Goal: Task Accomplishment & Management: Complete application form

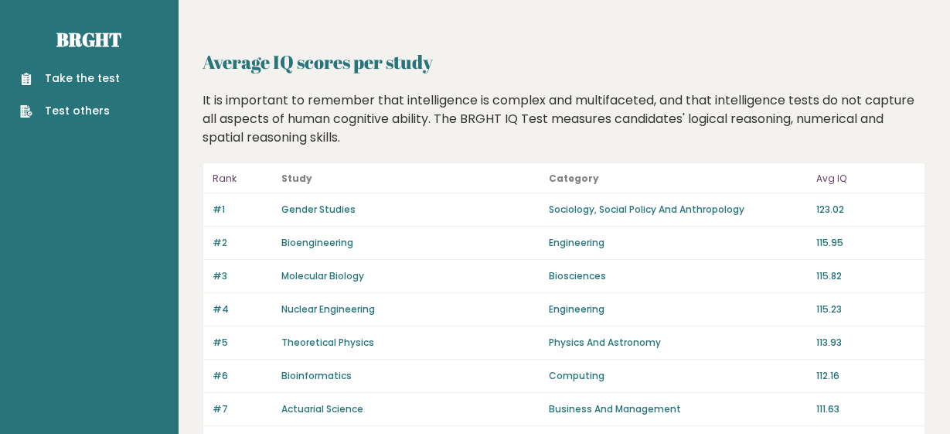
click at [90, 87] on link "Take the test" at bounding box center [70, 78] width 100 height 16
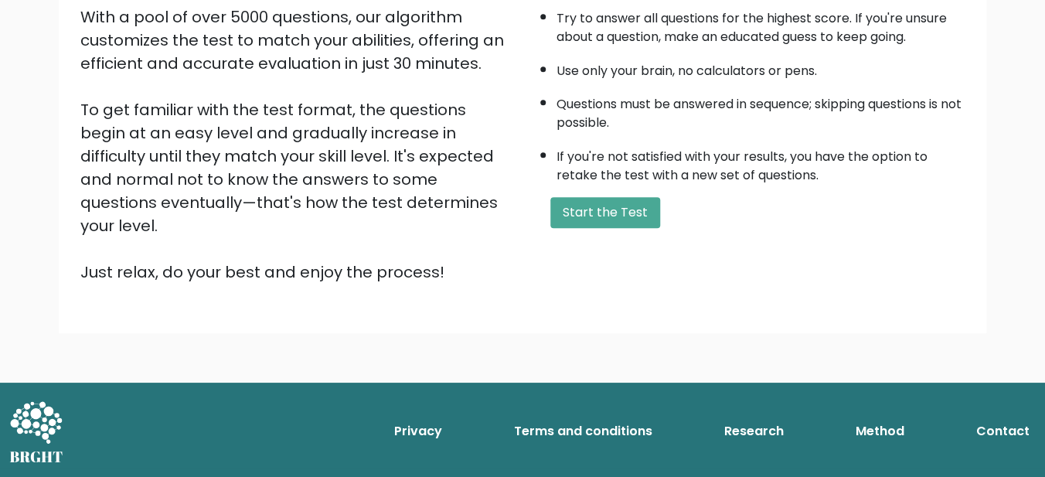
scroll to position [375, 0]
click at [598, 213] on button "Start the Test" at bounding box center [606, 212] width 110 height 31
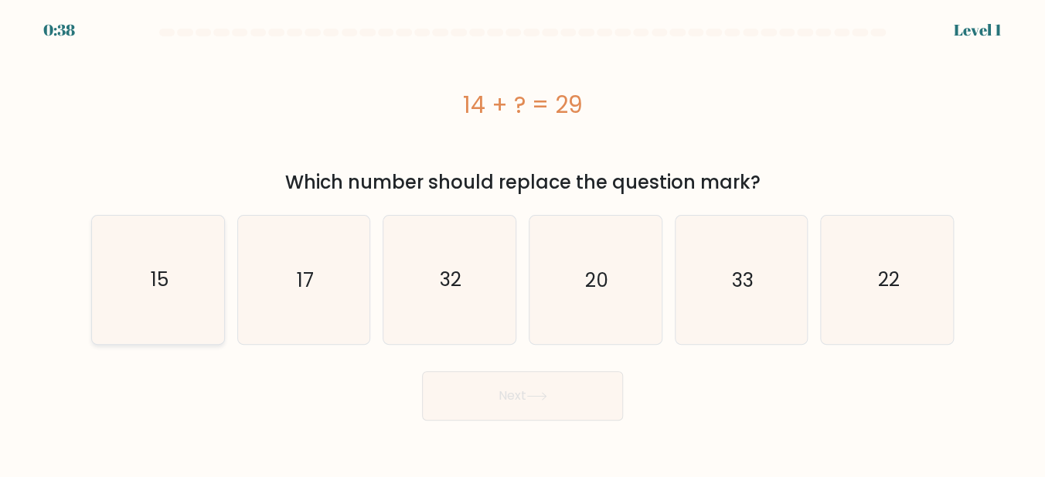
click at [169, 268] on icon "15" at bounding box center [158, 280] width 128 height 128
click at [523, 243] on input "a. 15" at bounding box center [523, 241] width 1 height 4
radio input "true"
click at [530, 408] on button "Next" at bounding box center [522, 395] width 201 height 49
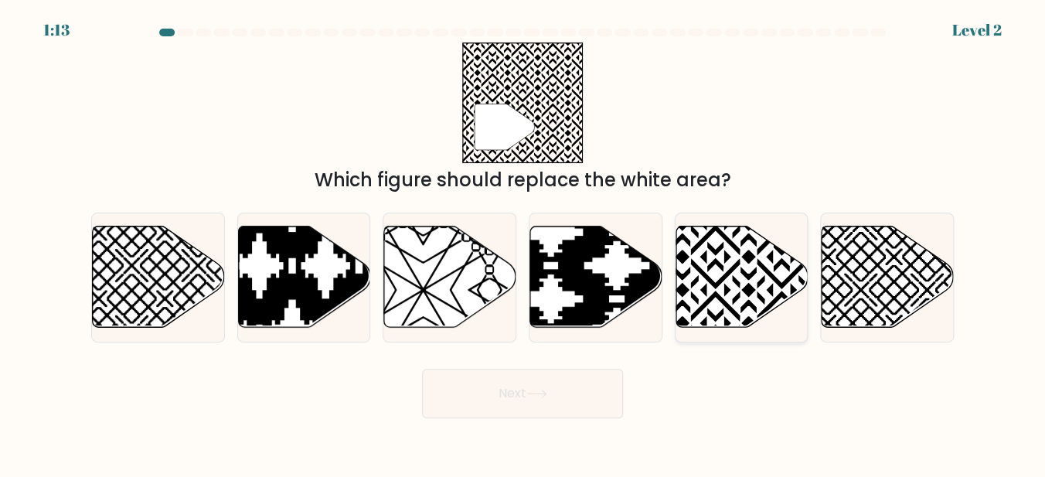
click at [720, 291] on icon at bounding box center [742, 277] width 132 height 101
click at [524, 243] on input "e." at bounding box center [523, 241] width 1 height 4
radio input "true"
click at [561, 386] on button "Next" at bounding box center [522, 393] width 201 height 49
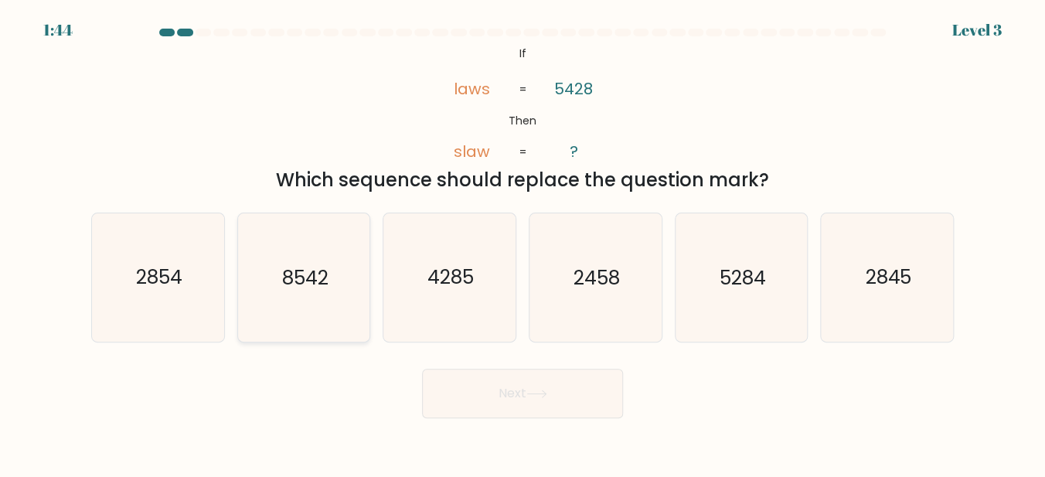
click at [316, 281] on text "8542" at bounding box center [305, 277] width 46 height 27
click at [523, 243] on input "b. 8542" at bounding box center [523, 241] width 1 height 4
radio input "true"
click at [504, 387] on button "Next" at bounding box center [522, 393] width 201 height 49
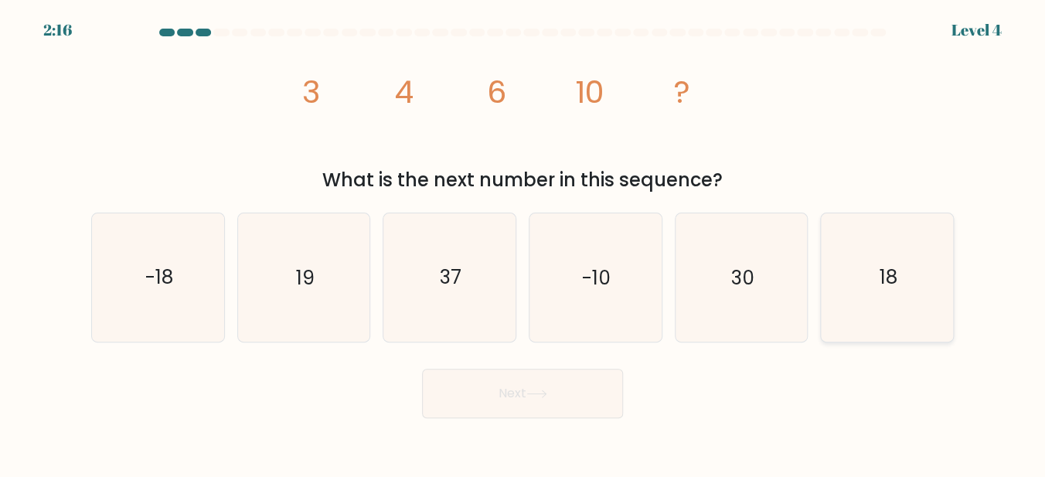
click at [876, 278] on icon "18" at bounding box center [888, 277] width 128 height 128
click at [524, 243] on input "f. 18" at bounding box center [523, 241] width 1 height 4
radio input "true"
click at [462, 413] on button "Next" at bounding box center [522, 393] width 201 height 49
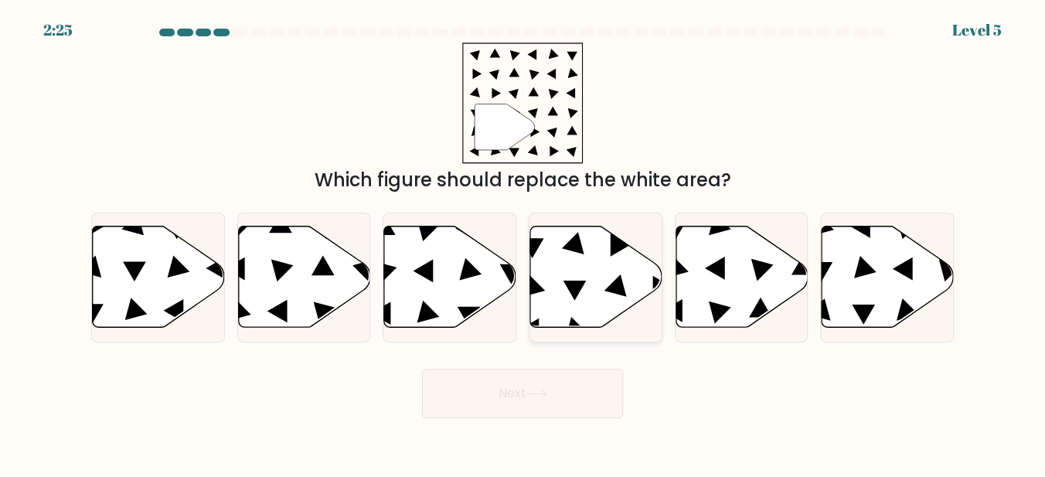
click at [588, 314] on icon at bounding box center [596, 277] width 132 height 101
click at [524, 243] on input "d." at bounding box center [523, 241] width 1 height 4
radio input "true"
click at [537, 397] on icon at bounding box center [536, 394] width 19 height 7
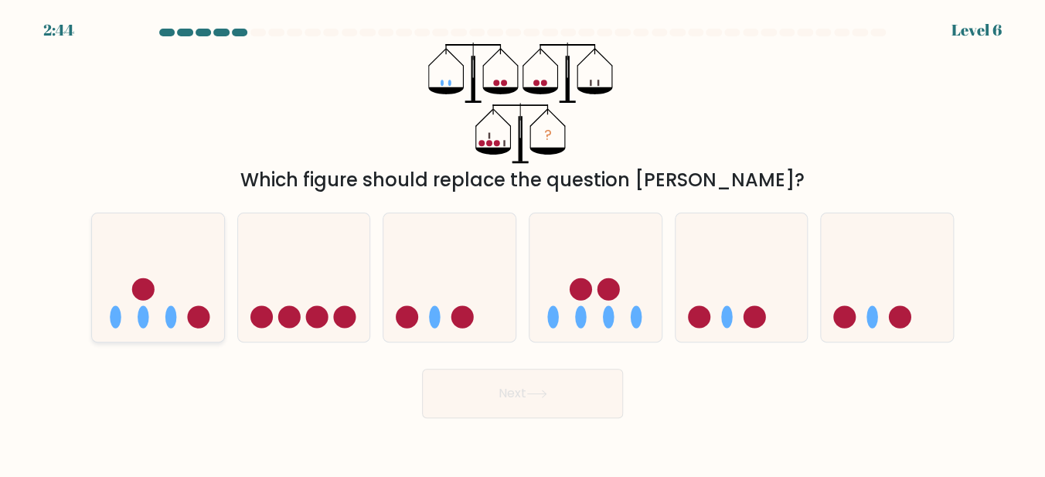
click at [122, 293] on icon at bounding box center [158, 277] width 132 height 109
click at [523, 243] on input "a." at bounding box center [523, 241] width 1 height 4
radio input "true"
click at [493, 401] on button "Next" at bounding box center [522, 393] width 201 height 49
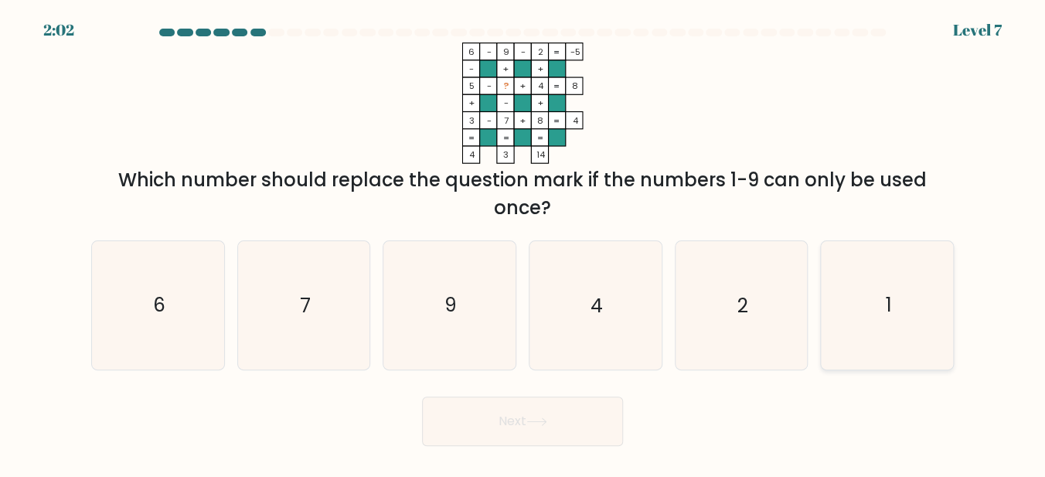
click at [890, 303] on text "1" at bounding box center [888, 305] width 6 height 27
click at [524, 243] on input "f. 1" at bounding box center [523, 241] width 1 height 4
radio input "true"
click at [536, 422] on button "Next" at bounding box center [522, 421] width 201 height 49
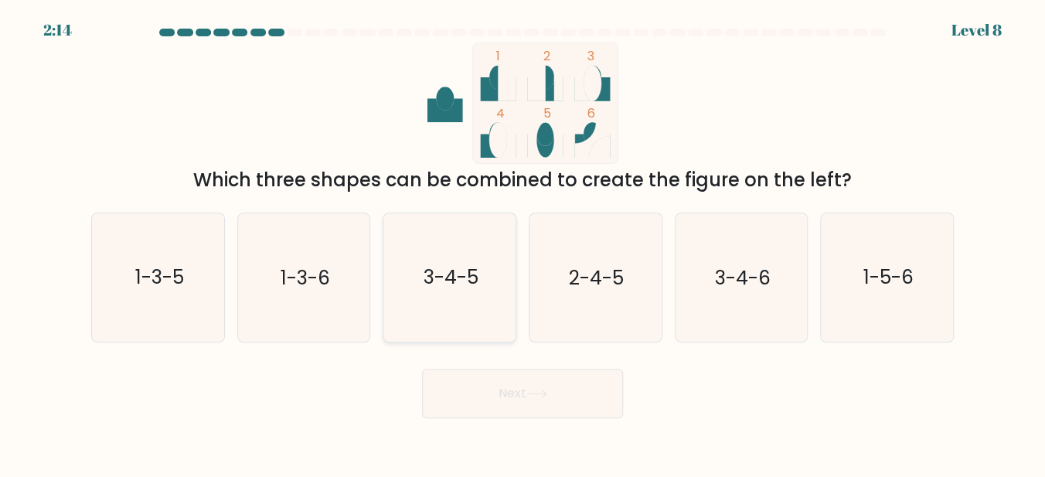
click at [448, 295] on icon "3-4-5" at bounding box center [450, 277] width 128 height 128
click at [523, 243] on input "c. 3-4-5" at bounding box center [523, 241] width 1 height 4
radio input "true"
click at [490, 403] on button "Next" at bounding box center [522, 393] width 201 height 49
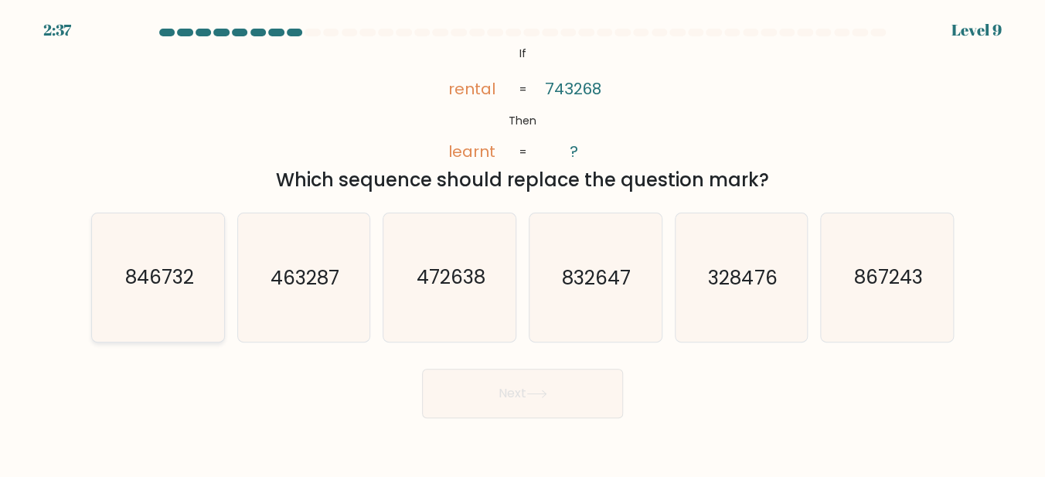
click at [151, 291] on icon "846732" at bounding box center [158, 277] width 128 height 128
click at [523, 243] on input "a. 846732" at bounding box center [523, 241] width 1 height 4
radio input "true"
click at [524, 392] on button "Next" at bounding box center [522, 393] width 201 height 49
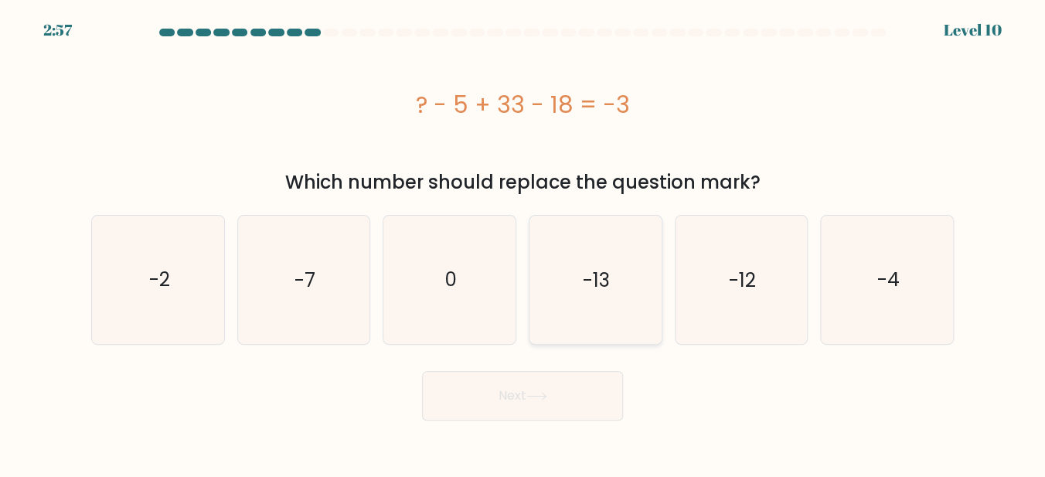
click at [581, 322] on icon "-13" at bounding box center [595, 280] width 128 height 128
click at [524, 243] on input "d. -13" at bounding box center [523, 241] width 1 height 4
radio input "true"
click at [543, 401] on icon at bounding box center [537, 396] width 21 height 9
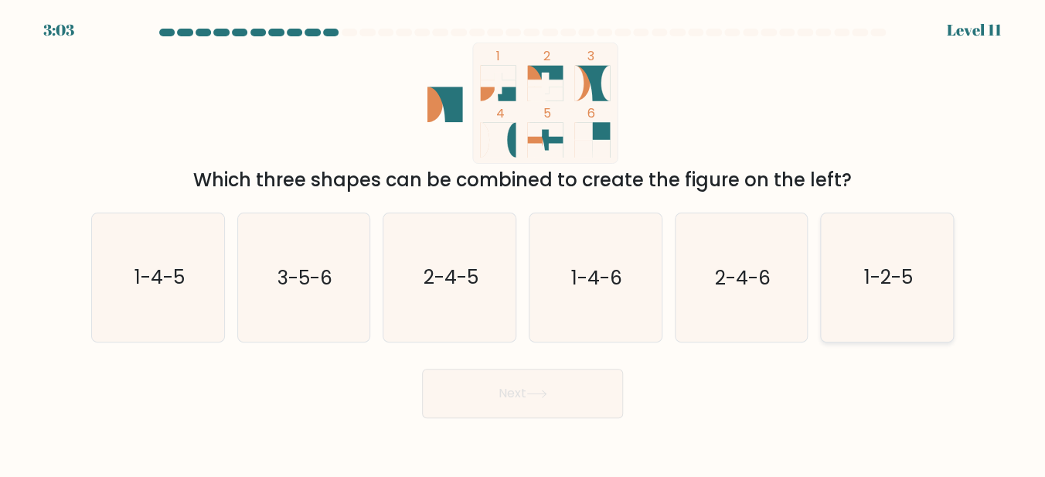
click at [885, 284] on text "1-2-5" at bounding box center [889, 277] width 49 height 27
click at [524, 243] on input "f. 1-2-5" at bounding box center [523, 241] width 1 height 4
radio input "true"
click at [537, 397] on button "Next" at bounding box center [522, 393] width 201 height 49
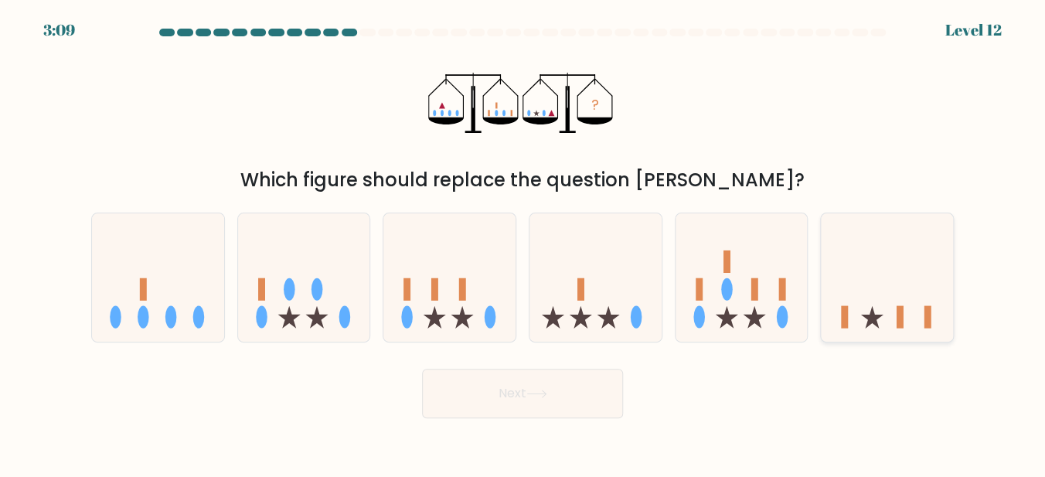
click at [890, 318] on icon at bounding box center [887, 277] width 132 height 109
click at [524, 243] on input "f." at bounding box center [523, 241] width 1 height 4
radio input "true"
click at [513, 391] on button "Next" at bounding box center [522, 393] width 201 height 49
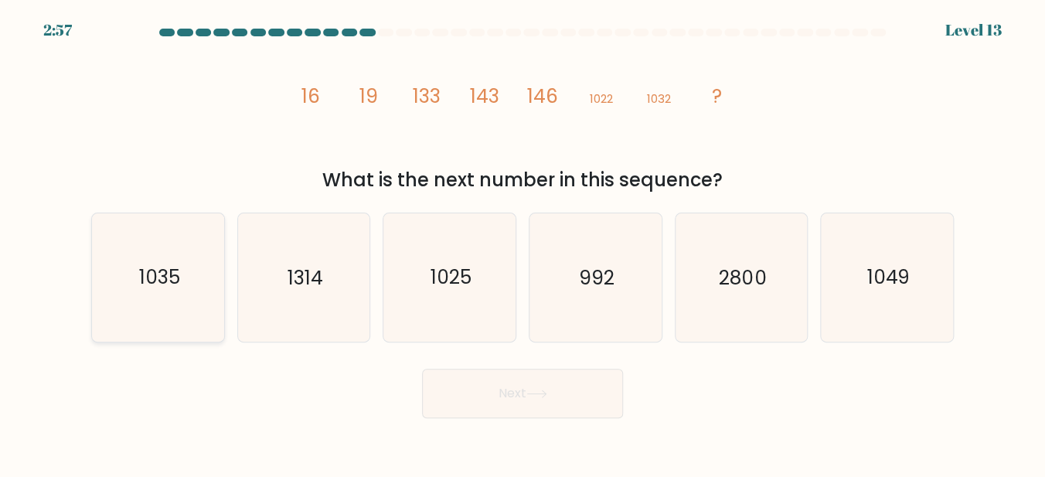
click at [172, 269] on text "1035" at bounding box center [158, 277] width 41 height 27
click at [523, 243] on input "a. 1035" at bounding box center [523, 241] width 1 height 4
radio input "true"
click at [523, 395] on button "Next" at bounding box center [522, 393] width 201 height 49
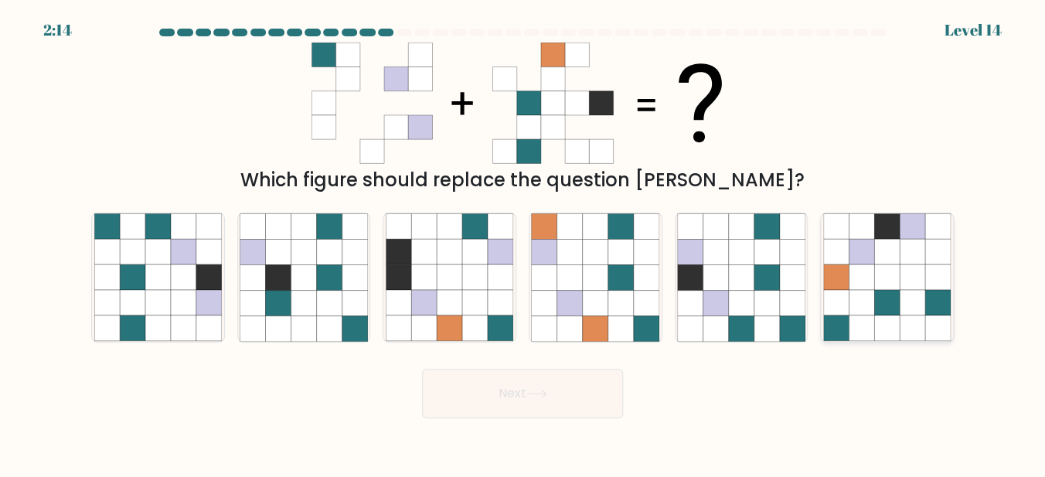
click at [888, 262] on icon at bounding box center [888, 252] width 26 height 26
click at [524, 243] on input "f." at bounding box center [523, 241] width 1 height 4
radio input "true"
click at [516, 404] on button "Next" at bounding box center [522, 393] width 201 height 49
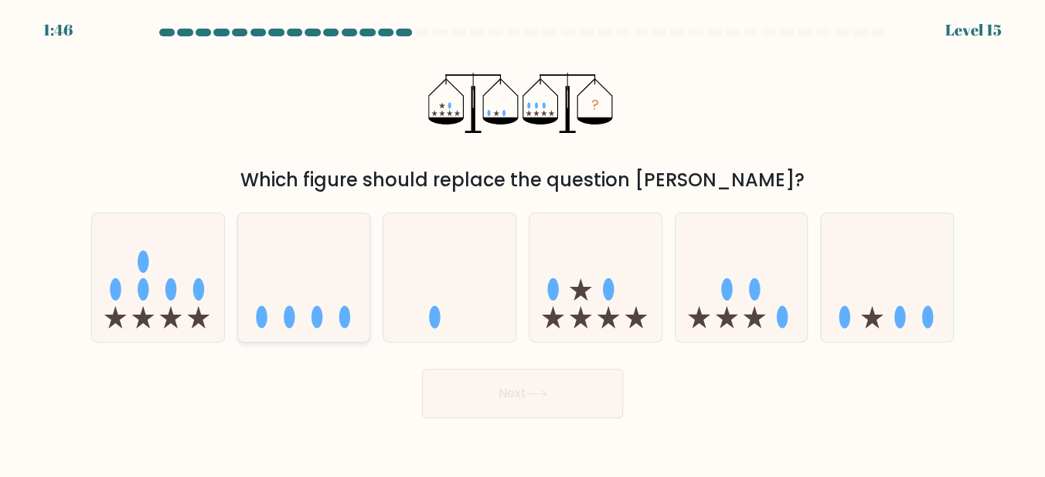
click at [290, 320] on ellipse at bounding box center [290, 317] width 12 height 22
click at [523, 243] on input "b." at bounding box center [523, 241] width 1 height 4
radio input "true"
click at [529, 414] on button "Next" at bounding box center [522, 393] width 201 height 49
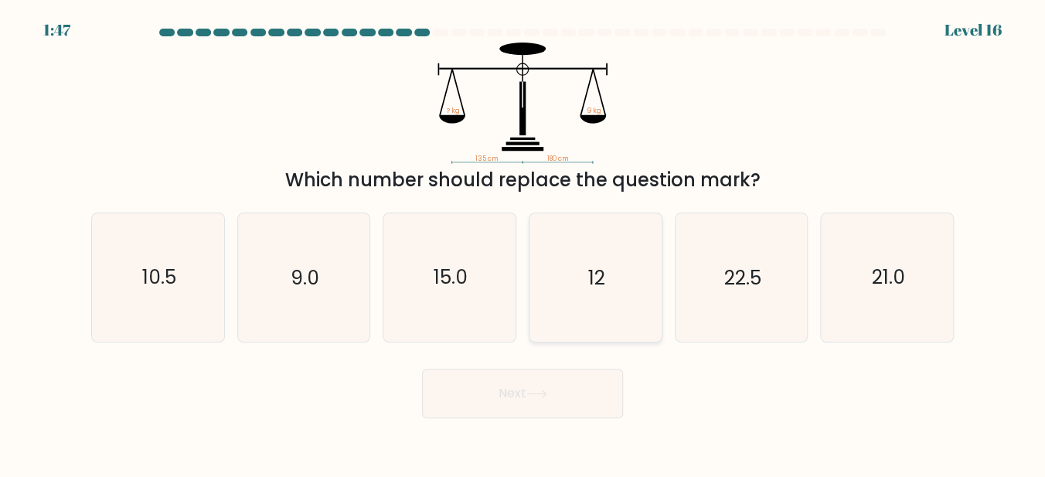
click at [586, 282] on icon "12" at bounding box center [595, 277] width 128 height 128
click at [524, 243] on input "d. 12" at bounding box center [523, 241] width 1 height 4
radio input "true"
click at [520, 391] on button "Next" at bounding box center [522, 393] width 201 height 49
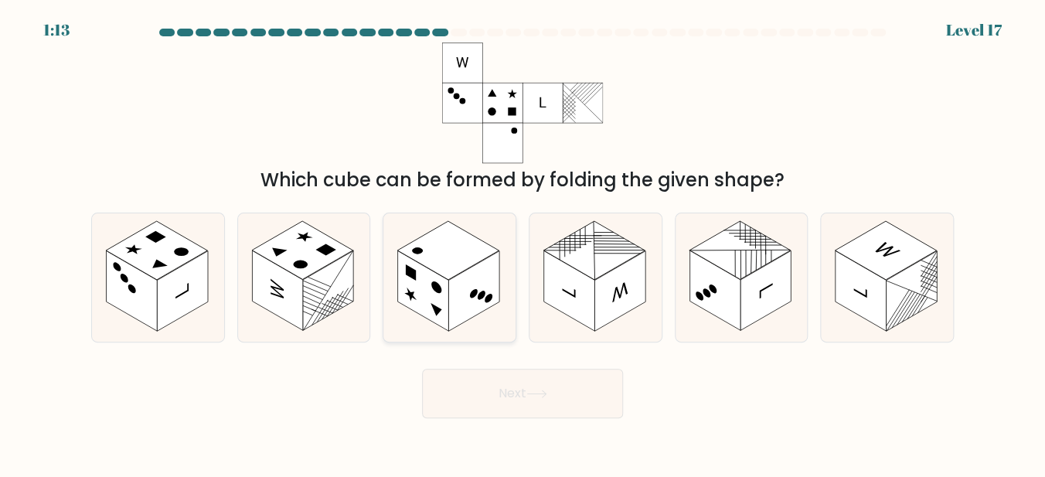
click at [467, 278] on rect at bounding box center [473, 291] width 51 height 80
click at [523, 243] on input "c." at bounding box center [523, 241] width 1 height 4
radio input "true"
click at [509, 405] on button "Next" at bounding box center [522, 393] width 201 height 49
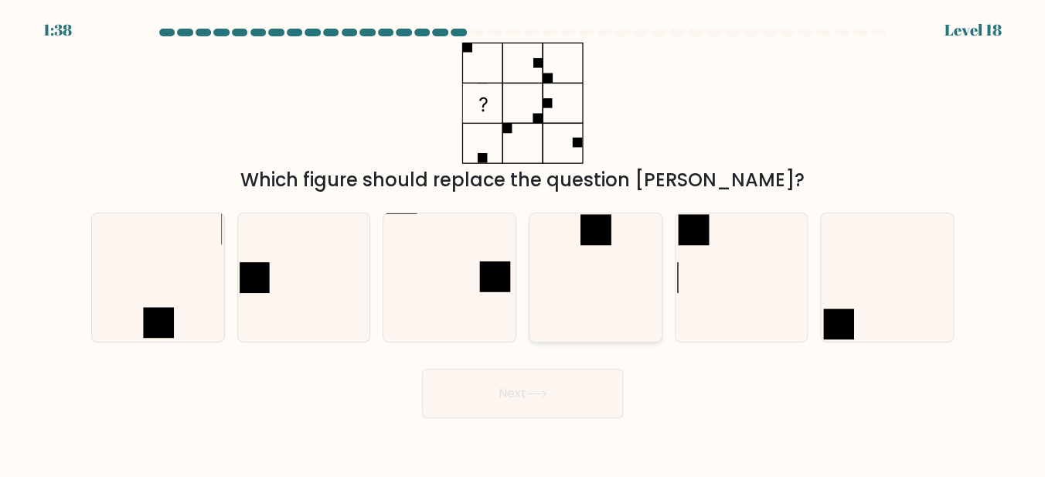
click at [619, 242] on icon at bounding box center [595, 277] width 128 height 128
click at [524, 242] on input "d." at bounding box center [523, 241] width 1 height 4
radio input "true"
click at [508, 382] on button "Next" at bounding box center [522, 393] width 201 height 49
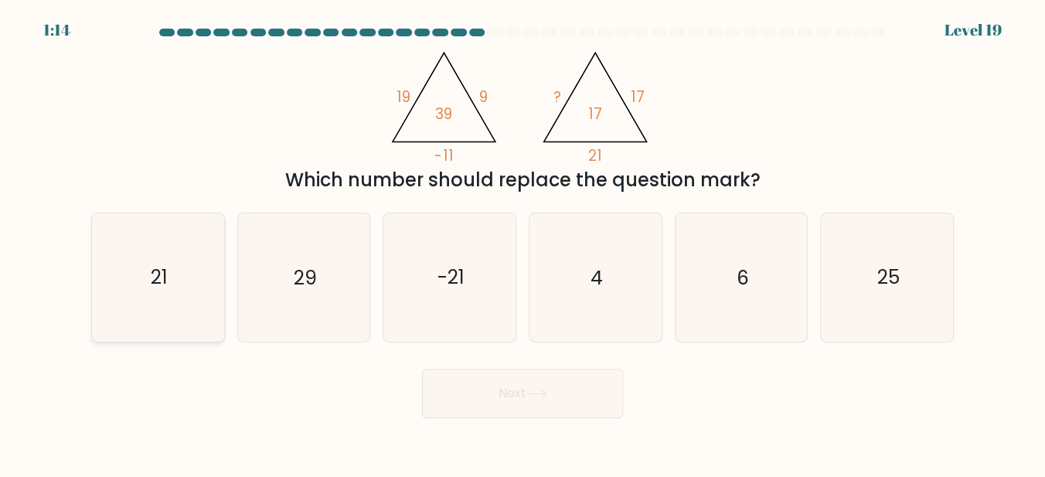
click at [163, 278] on text "21" at bounding box center [159, 277] width 17 height 27
click at [523, 243] on input "a. 21" at bounding box center [523, 241] width 1 height 4
radio input "true"
click at [507, 401] on button "Next" at bounding box center [522, 393] width 201 height 49
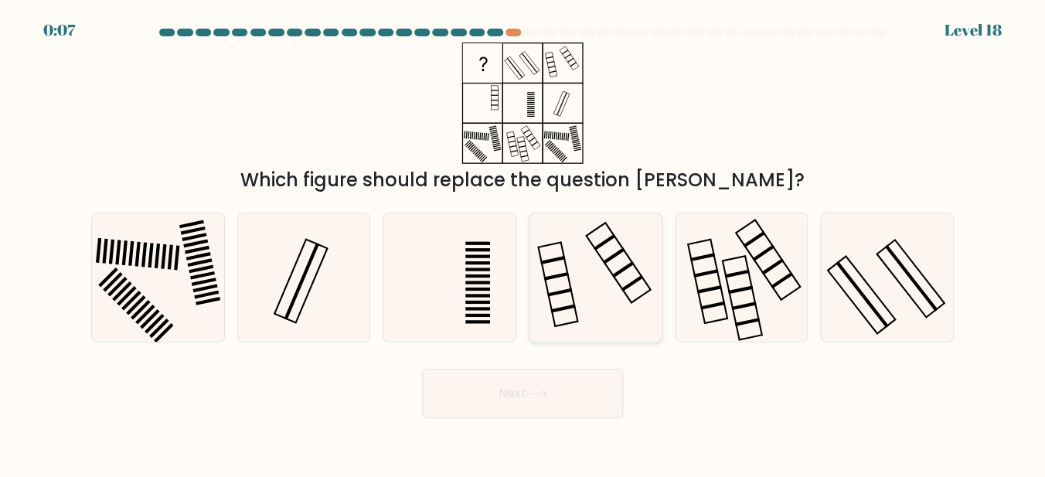
click at [598, 267] on icon at bounding box center [595, 277] width 128 height 128
click at [524, 243] on input "d." at bounding box center [523, 241] width 1 height 4
radio input "true"
click at [506, 401] on button "Next" at bounding box center [522, 393] width 201 height 49
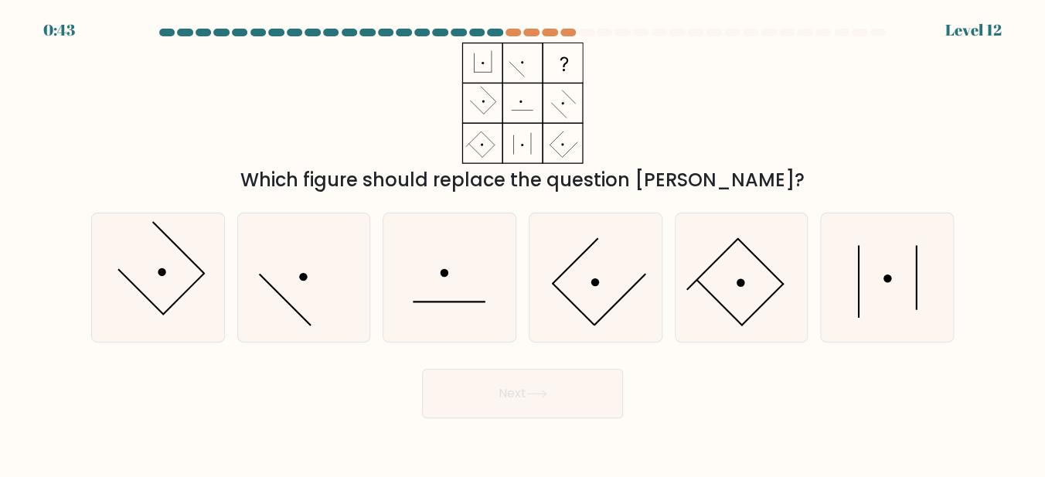
click at [778, 292] on body "0:43 Level 12" at bounding box center [522, 238] width 1045 height 477
click at [448, 271] on icon at bounding box center [450, 277] width 128 height 128
click at [523, 243] on input "c." at bounding box center [523, 241] width 1 height 4
radio input "true"
click at [513, 427] on body "0:00 Level 12" at bounding box center [522, 238] width 1045 height 477
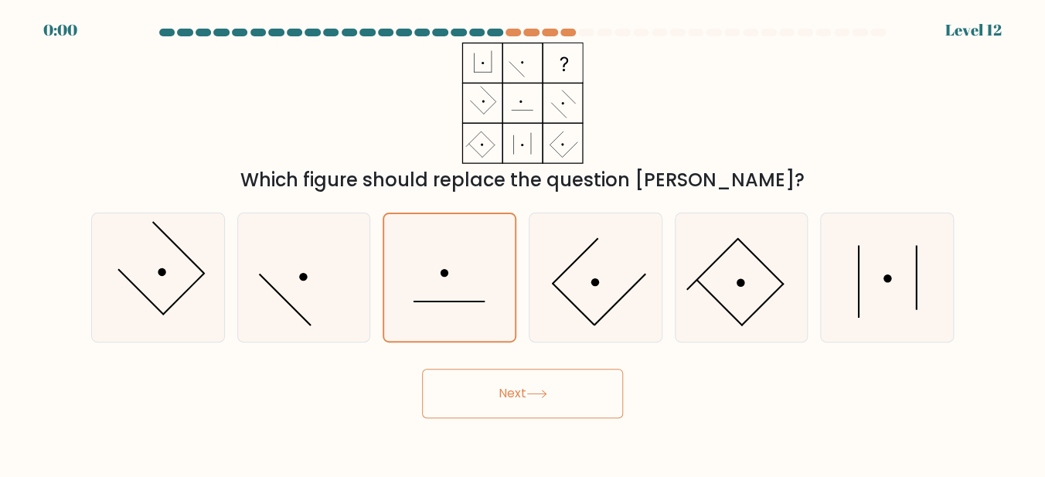
click at [513, 411] on button "Next" at bounding box center [522, 393] width 201 height 49
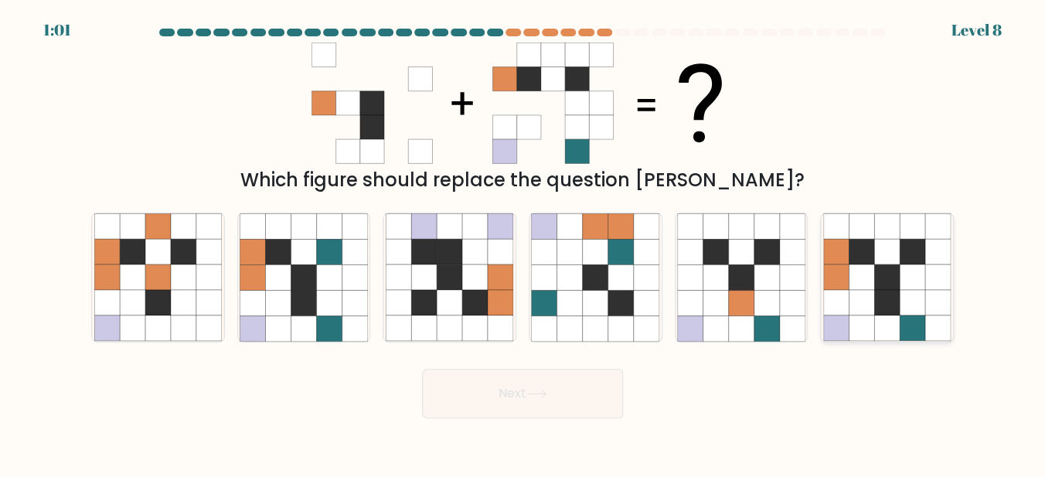
click at [893, 264] on icon at bounding box center [888, 252] width 26 height 26
click at [524, 243] on input "f." at bounding box center [523, 241] width 1 height 4
radio input "true"
click at [466, 410] on button "Next" at bounding box center [522, 393] width 201 height 49
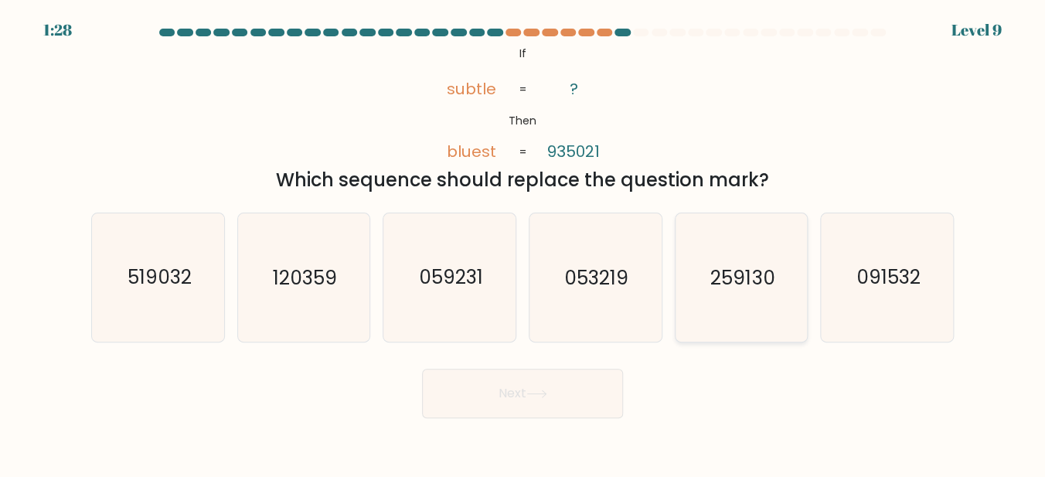
click at [745, 290] on icon "259130" at bounding box center [741, 277] width 128 height 128
click at [524, 243] on input "e. 259130" at bounding box center [523, 241] width 1 height 4
radio input "true"
click at [494, 402] on button "Next" at bounding box center [522, 393] width 201 height 49
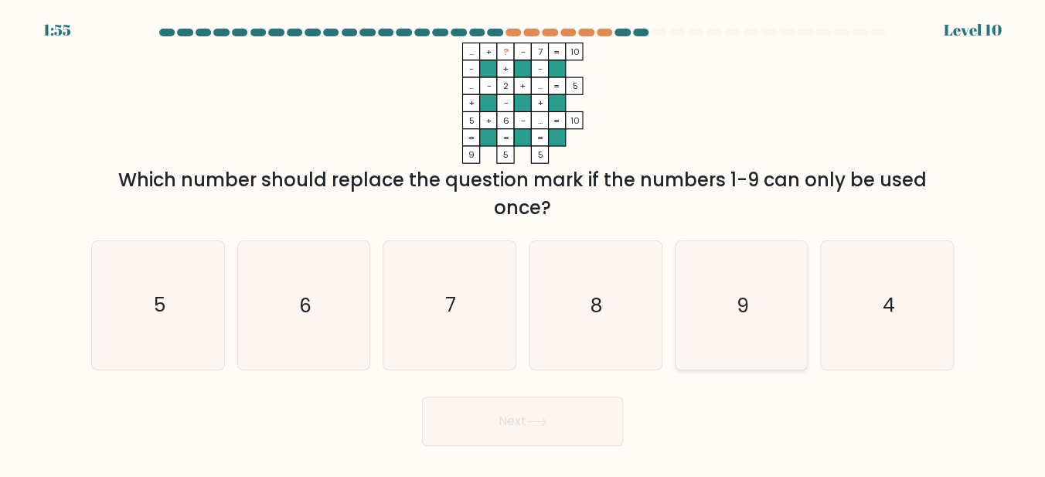
click at [735, 291] on icon "9" at bounding box center [741, 305] width 128 height 128
click at [524, 243] on input "e. 9" at bounding box center [523, 241] width 1 height 4
radio input "true"
click at [520, 437] on button "Next" at bounding box center [522, 421] width 201 height 49
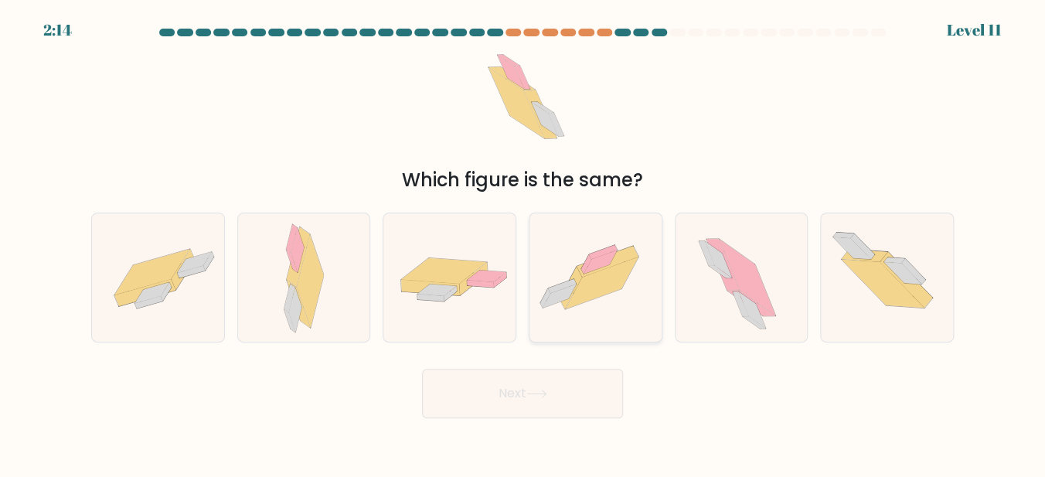
click at [578, 296] on icon at bounding box center [601, 283] width 73 height 52
click at [524, 243] on input "d." at bounding box center [523, 241] width 1 height 4
radio input "true"
click at [503, 402] on button "Next" at bounding box center [522, 393] width 201 height 49
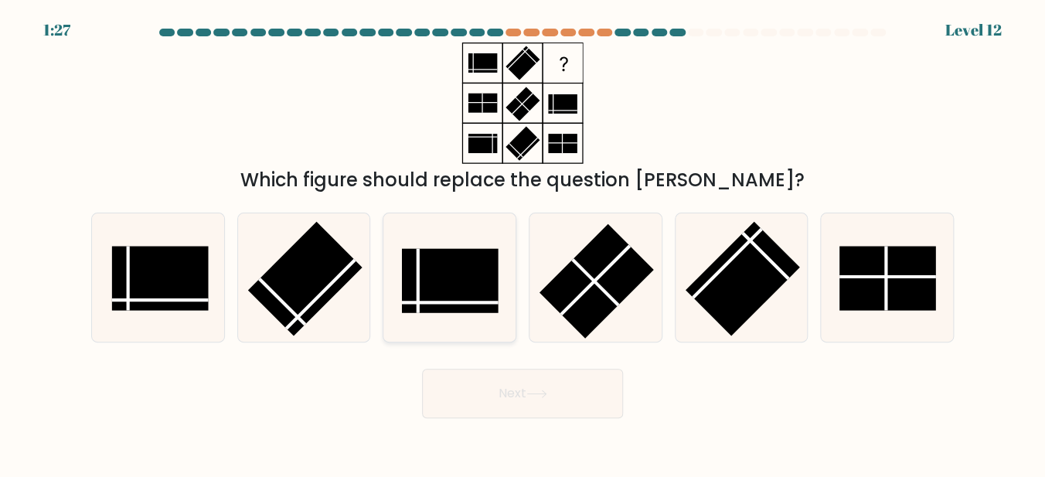
click at [464, 298] on rect at bounding box center [450, 281] width 97 height 64
click at [523, 243] on input "c." at bounding box center [523, 241] width 1 height 4
radio input "true"
click at [513, 391] on button "Next" at bounding box center [522, 393] width 201 height 49
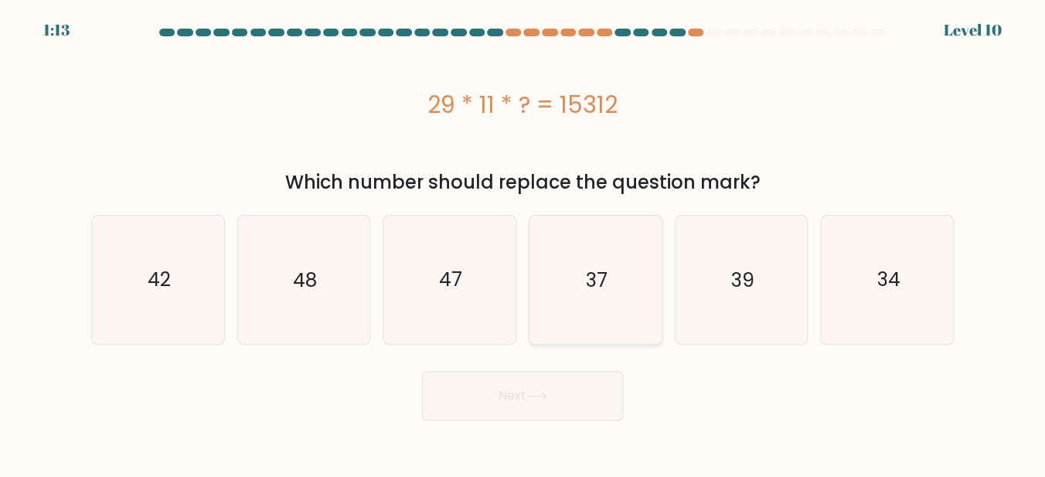
click at [600, 241] on icon "37" at bounding box center [595, 280] width 128 height 128
click at [524, 241] on input "d. 37" at bounding box center [523, 241] width 1 height 4
radio input "true"
click at [501, 399] on button "Next" at bounding box center [522, 395] width 201 height 49
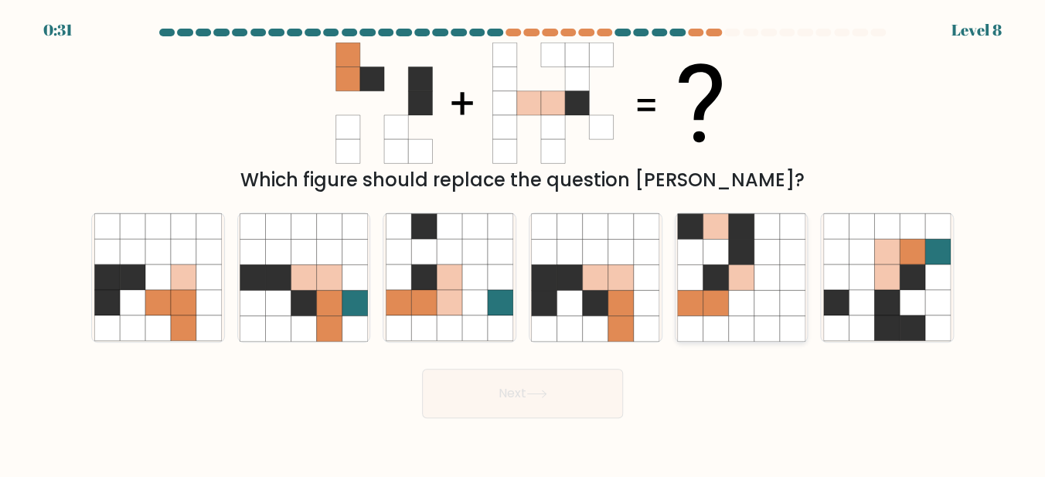
click at [715, 295] on icon at bounding box center [716, 303] width 26 height 26
click at [524, 243] on input "e." at bounding box center [523, 241] width 1 height 4
radio input "true"
click at [502, 384] on button "Next" at bounding box center [522, 393] width 201 height 49
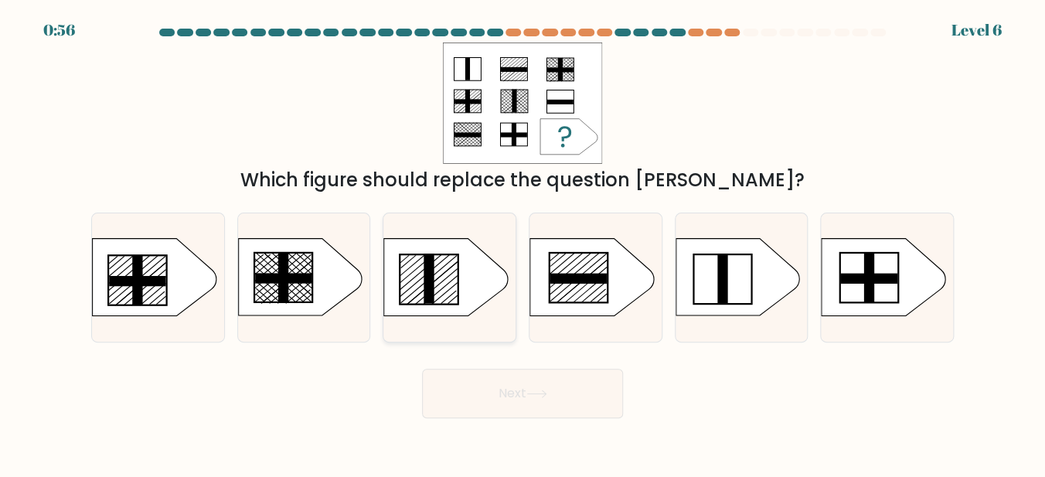
click at [439, 287] on icon at bounding box center [446, 277] width 124 height 77
click at [523, 243] on input "c." at bounding box center [523, 241] width 1 height 4
radio input "true"
click at [517, 388] on button "Next" at bounding box center [522, 393] width 201 height 49
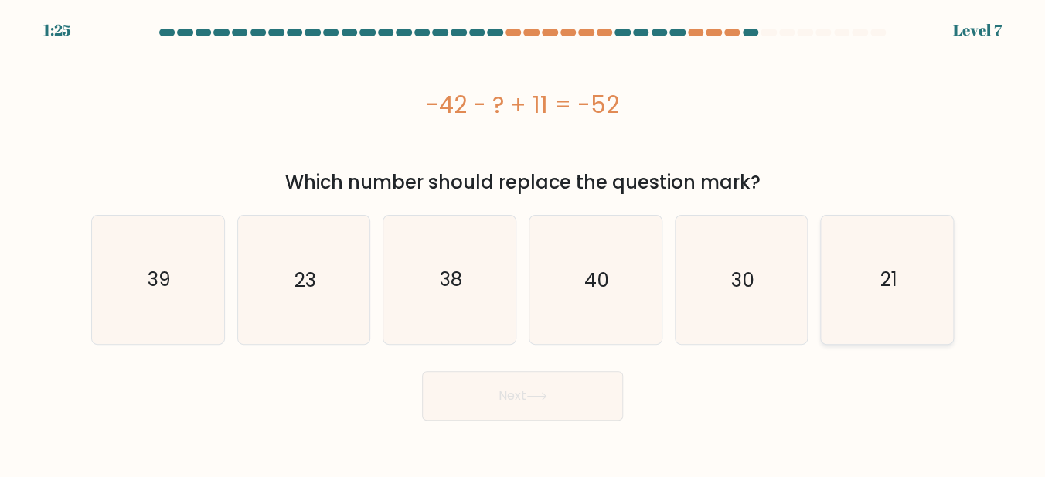
click at [875, 309] on icon "21" at bounding box center [888, 280] width 128 height 128
click at [524, 243] on input "f. 21" at bounding box center [523, 241] width 1 height 4
radio input "true"
click at [567, 400] on button "Next" at bounding box center [522, 395] width 201 height 49
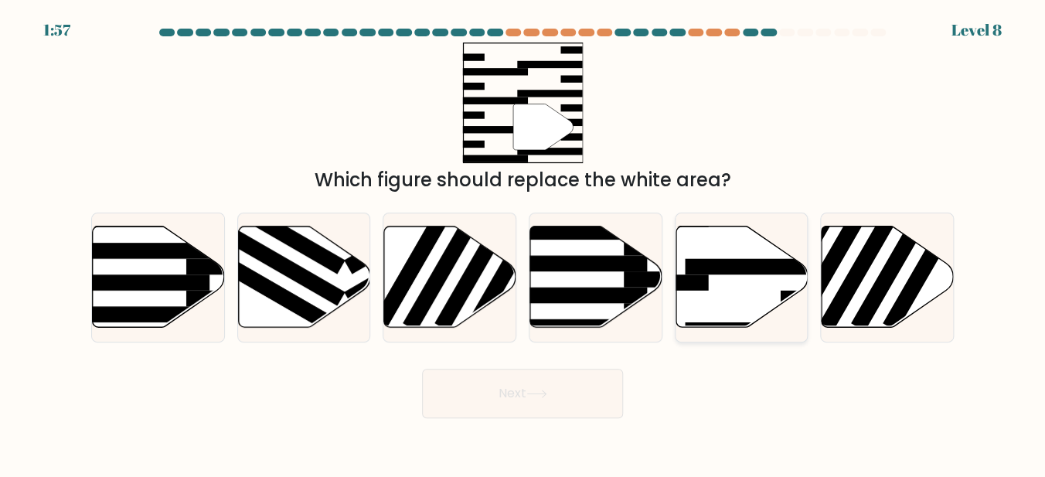
click at [705, 283] on rect at bounding box center [636, 283] width 144 height 16
click at [524, 243] on input "e." at bounding box center [523, 241] width 1 height 4
radio input "true"
click at [557, 384] on button "Next" at bounding box center [522, 393] width 201 height 49
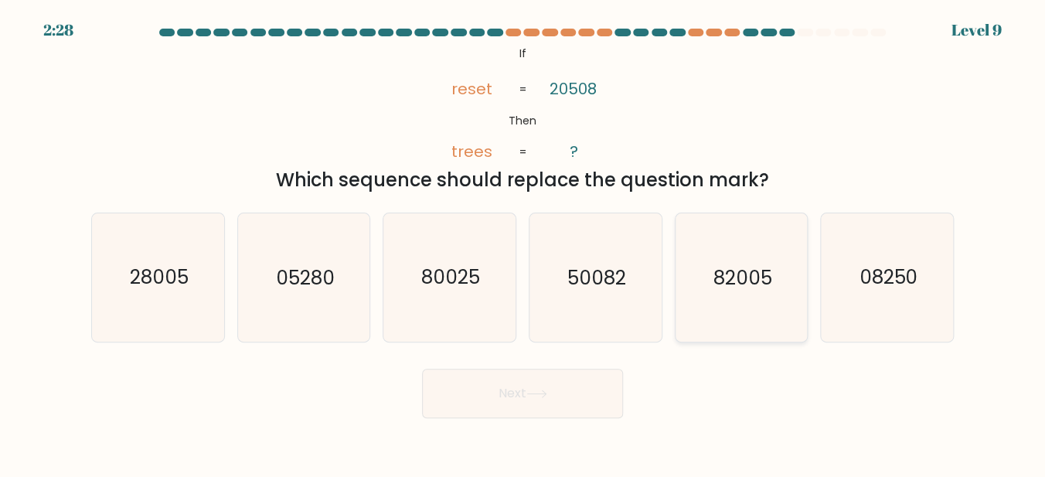
click at [739, 281] on text "82005" at bounding box center [743, 277] width 59 height 27
click at [524, 243] on input "e. 82005" at bounding box center [523, 241] width 1 height 4
radio input "true"
click at [535, 409] on button "Next" at bounding box center [522, 393] width 201 height 49
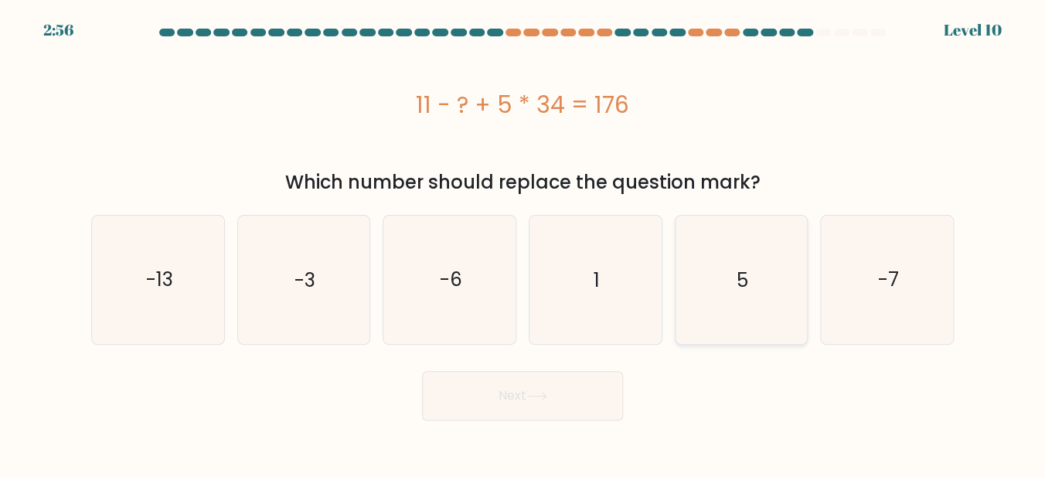
click at [775, 257] on icon "5" at bounding box center [741, 280] width 128 height 128
click at [524, 243] on input "e. 5" at bounding box center [523, 241] width 1 height 4
radio input "true"
click at [558, 408] on button "Next" at bounding box center [522, 395] width 201 height 49
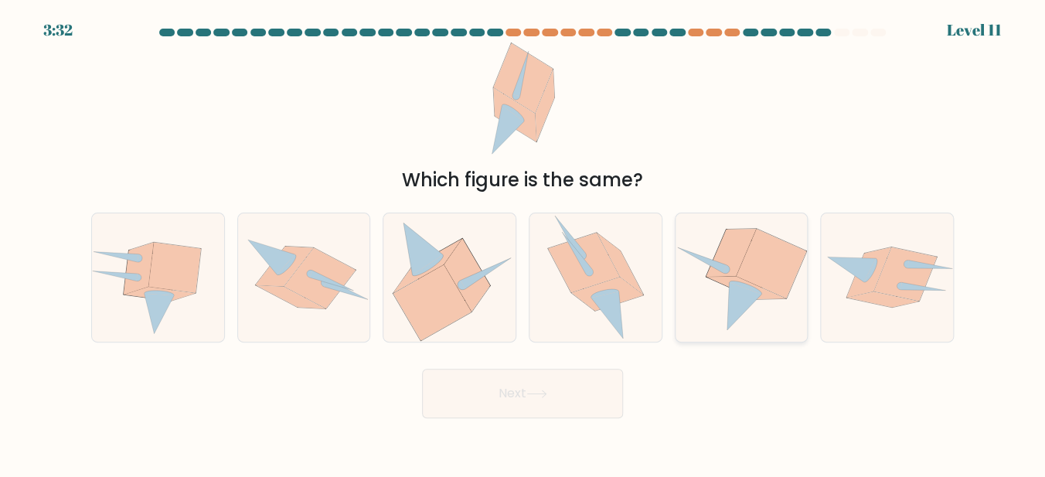
click at [746, 268] on icon at bounding box center [771, 265] width 70 height 70
click at [524, 243] on input "e." at bounding box center [523, 241] width 1 height 4
radio input "true"
click at [567, 408] on button "Next" at bounding box center [522, 393] width 201 height 49
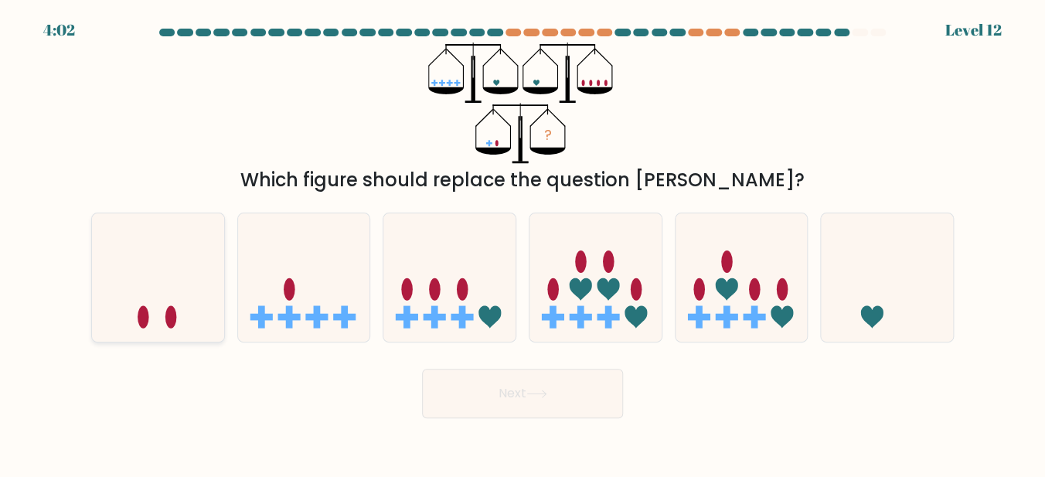
click at [171, 324] on ellipse at bounding box center [171, 317] width 12 height 22
click at [523, 243] on input "a." at bounding box center [523, 241] width 1 height 4
radio input "true"
click at [554, 401] on button "Next" at bounding box center [522, 393] width 201 height 49
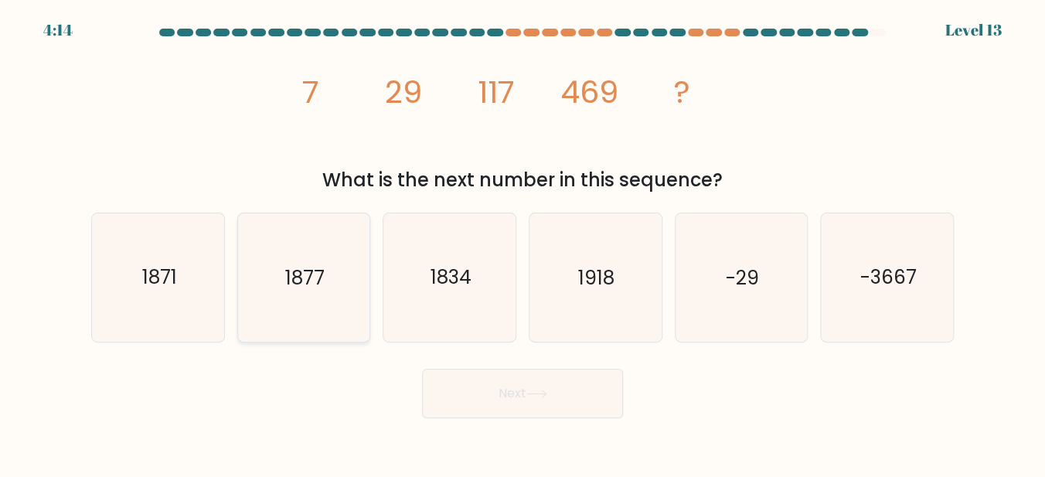
click at [289, 288] on text "1877" at bounding box center [304, 277] width 39 height 27
click at [523, 243] on input "b. 1877" at bounding box center [523, 241] width 1 height 4
radio input "true"
click at [496, 414] on button "Next" at bounding box center [522, 393] width 201 height 49
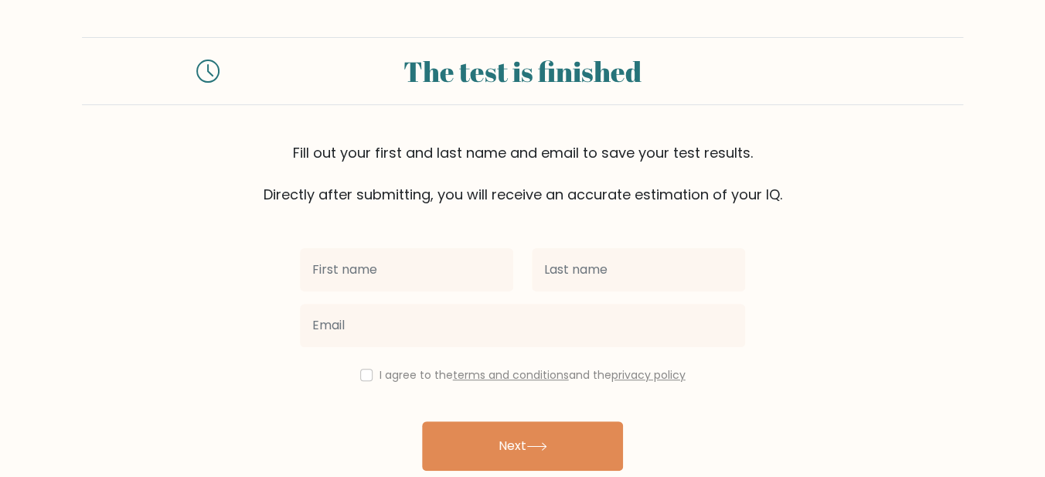
click at [408, 292] on input "text" at bounding box center [406, 269] width 213 height 43
type input "r"
type input "Rahul"
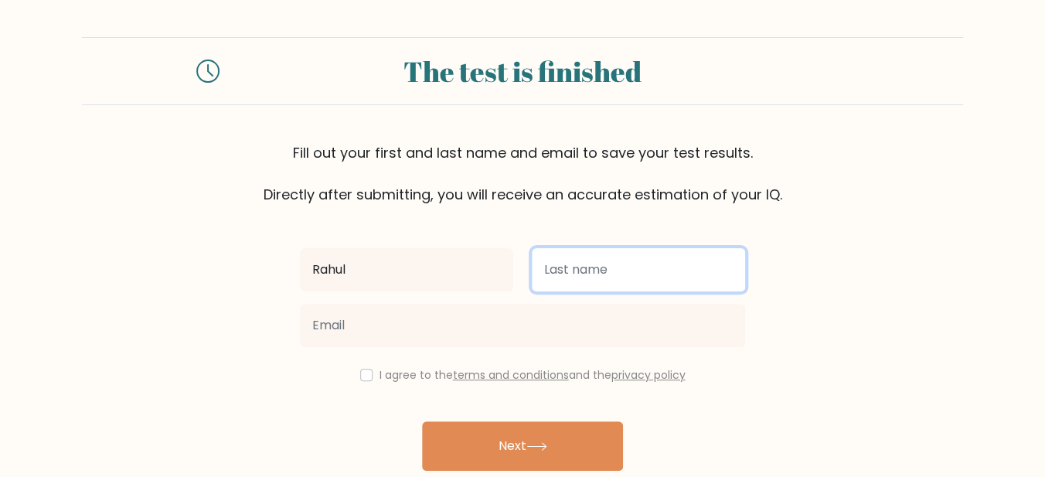
click at [569, 286] on input "text" at bounding box center [638, 269] width 213 height 43
type input "Bi"
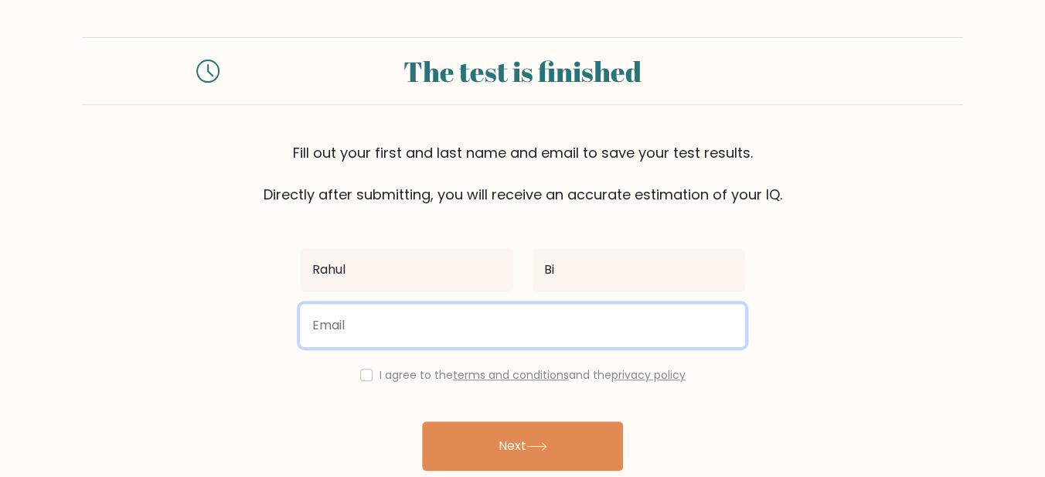
click at [530, 347] on input "email" at bounding box center [522, 325] width 445 height 43
click at [503, 347] on input "[EMAIL_ADDRESS][DOMAIN_NAME]" at bounding box center [522, 325] width 445 height 43
type input "[EMAIL_ADDRESS][DOMAIN_NAME]"
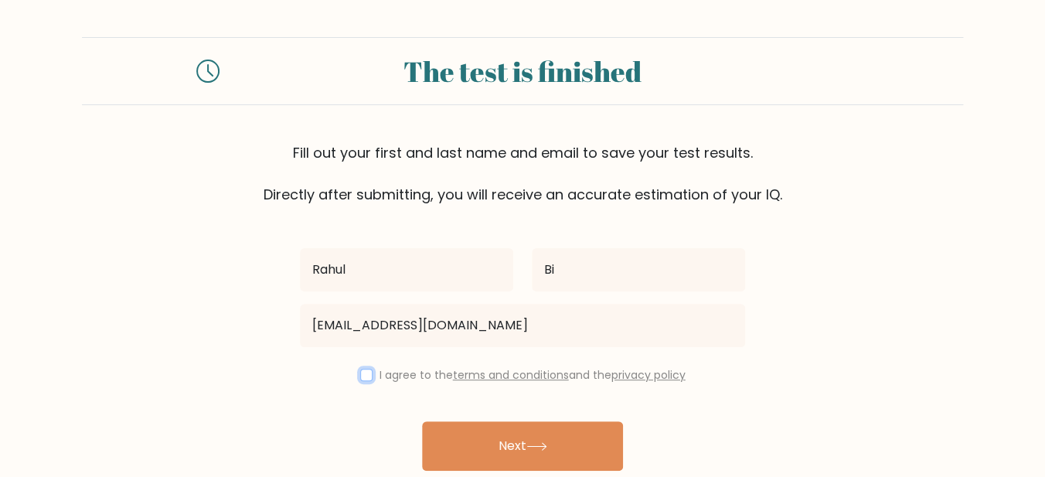
click at [360, 381] on input "checkbox" at bounding box center [366, 375] width 12 height 12
checkbox input "true"
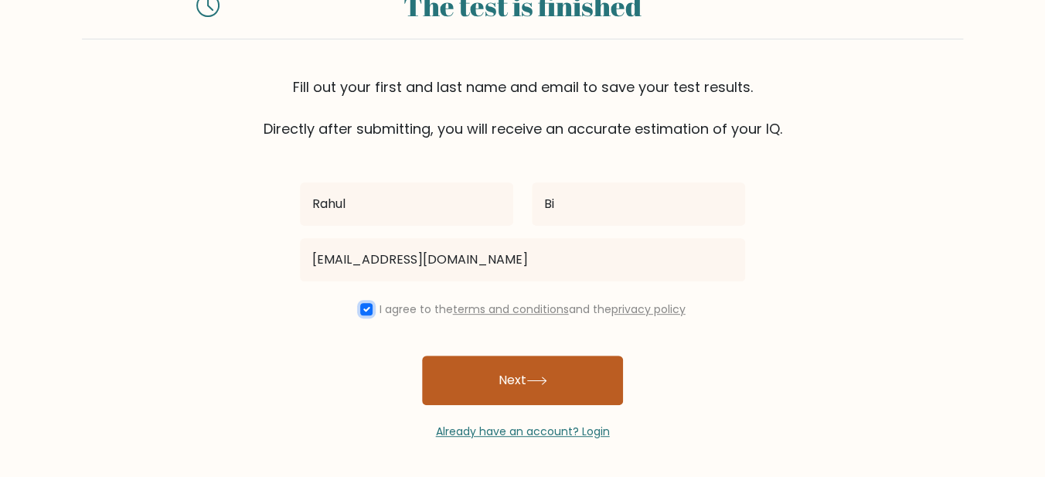
scroll to position [117, 0]
click at [517, 380] on button "Next" at bounding box center [522, 380] width 201 height 49
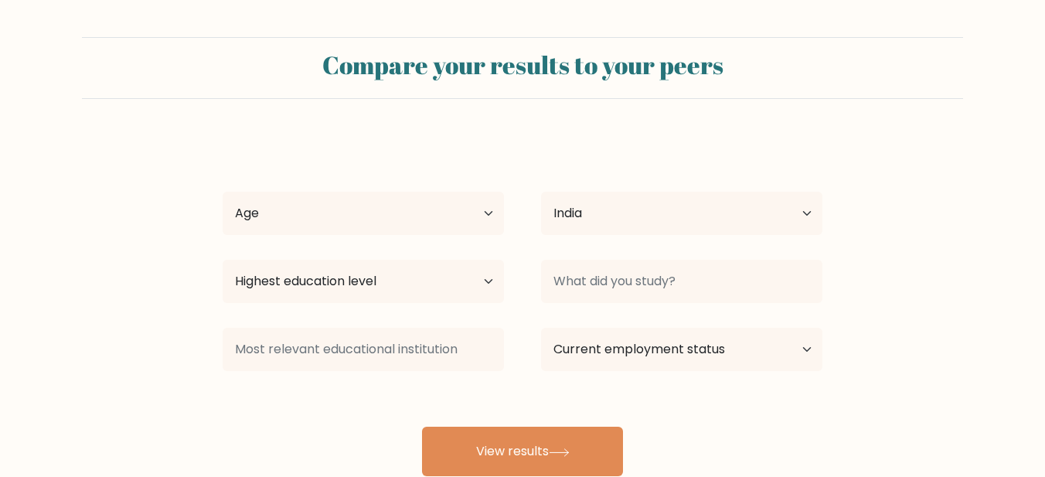
select select "IN"
select select "25_34"
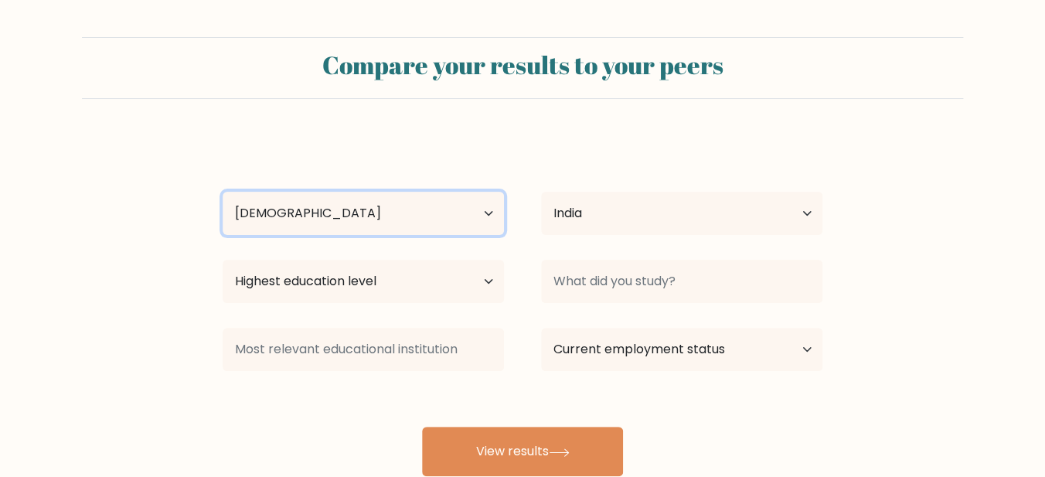
click option "[DEMOGRAPHIC_DATA]" at bounding box center [0, 0] width 0 height 0
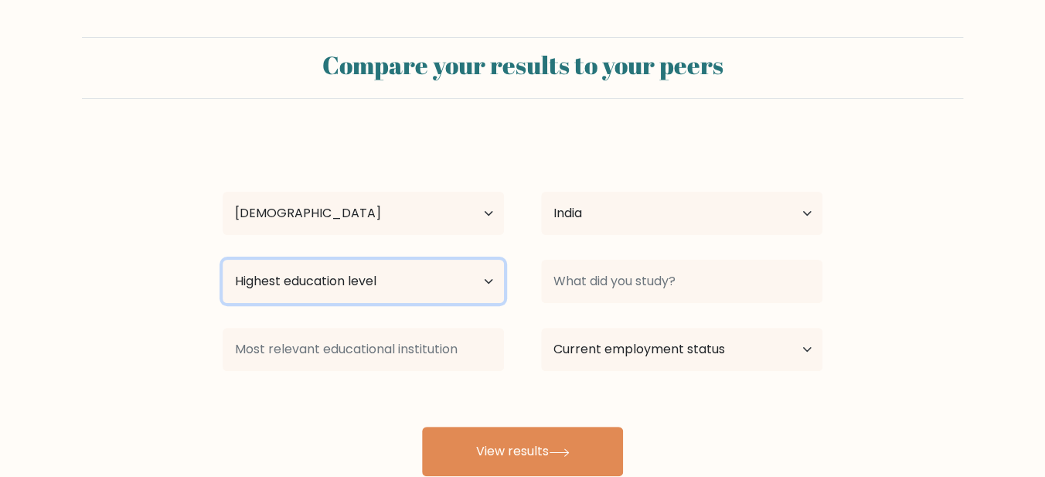
click at [223, 260] on select "Highest education level No schooling Primary Lower Secondary Upper Secondary Oc…" at bounding box center [363, 281] width 281 height 43
select select "bachelors_degree"
click option "Bachelor's degree" at bounding box center [0, 0] width 0 height 0
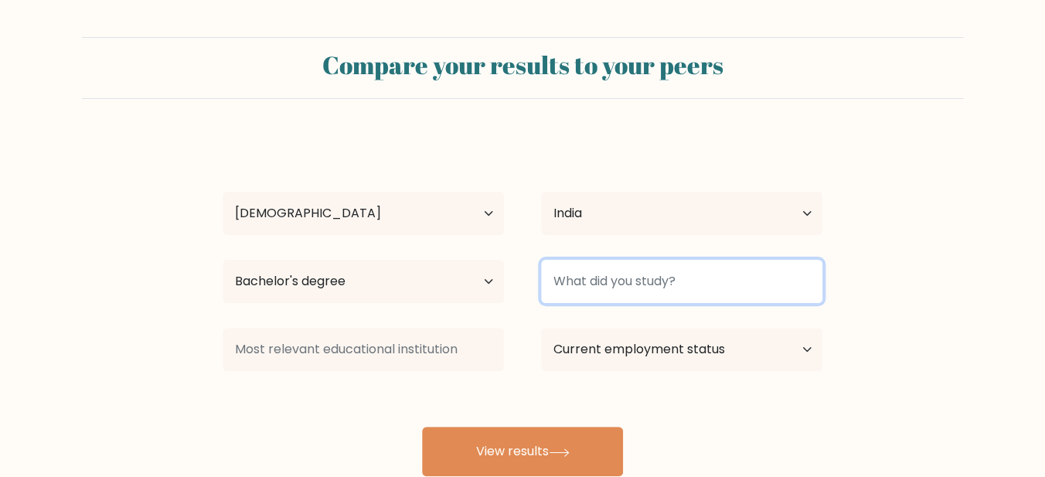
click at [622, 303] on input at bounding box center [681, 281] width 281 height 43
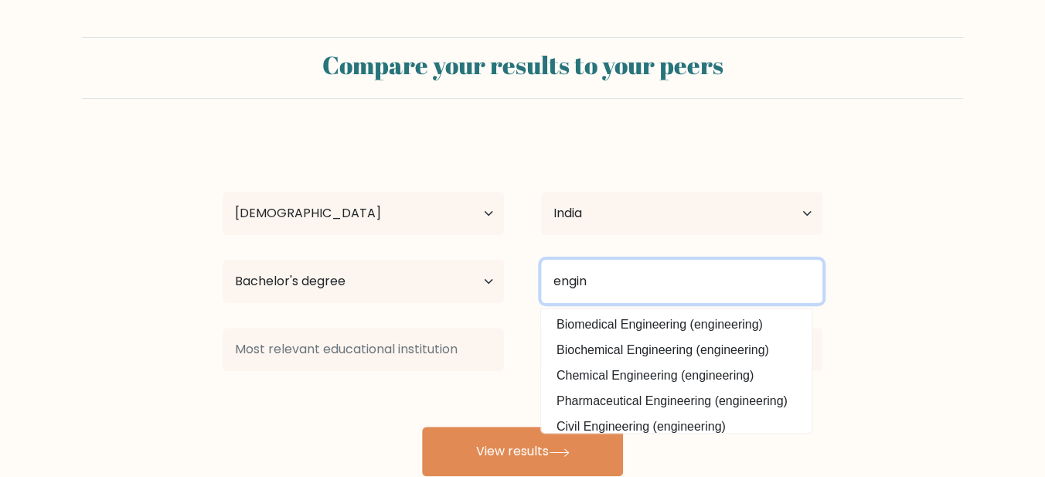
scroll to position [146, 0]
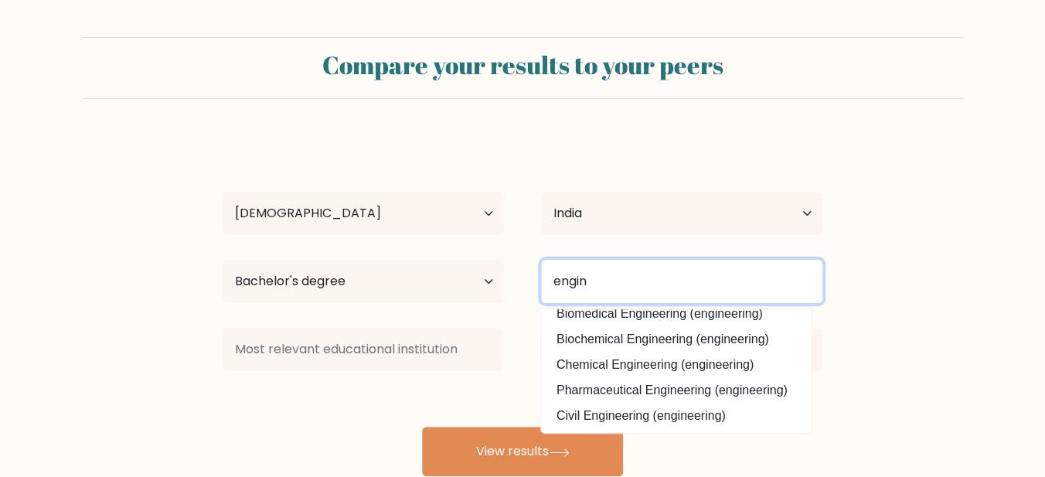
drag, startPoint x: 633, startPoint y: 315, endPoint x: 457, endPoint y: 306, distance: 175.8
click at [541, 303] on input "engin" at bounding box center [681, 281] width 281 height 43
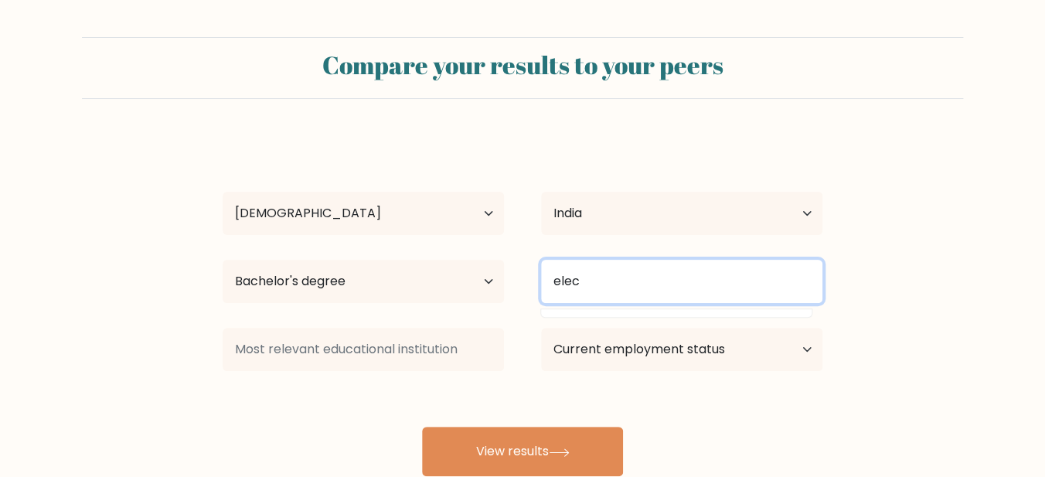
scroll to position [0, 0]
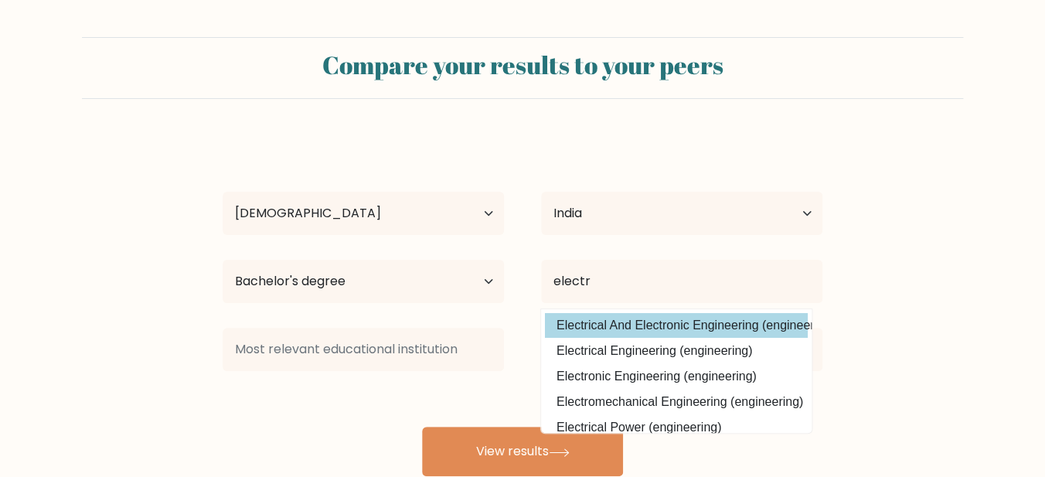
click at [615, 338] on option "Electrical And Electronic Engineering (engineering)" at bounding box center [676, 325] width 263 height 25
type input "Electrical And Electronic Engineering"
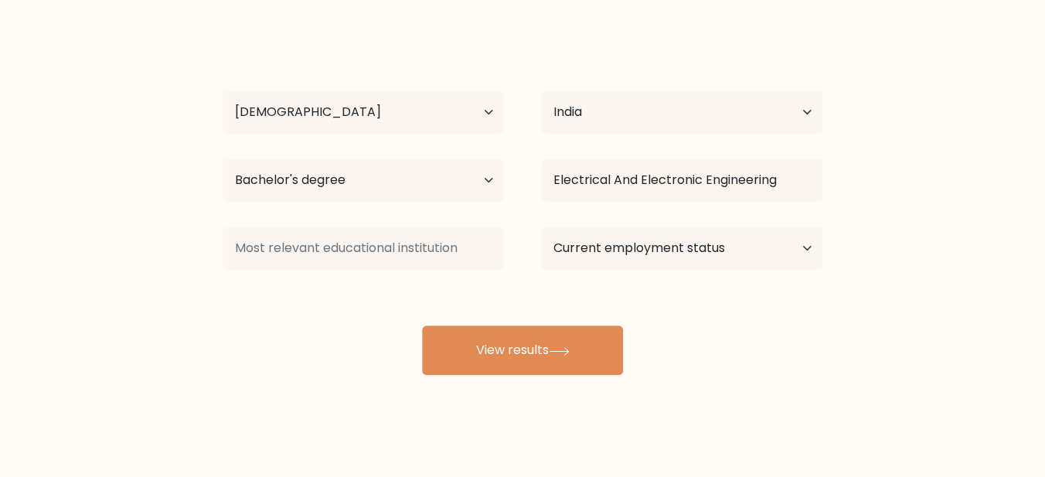
scroll to position [108, 0]
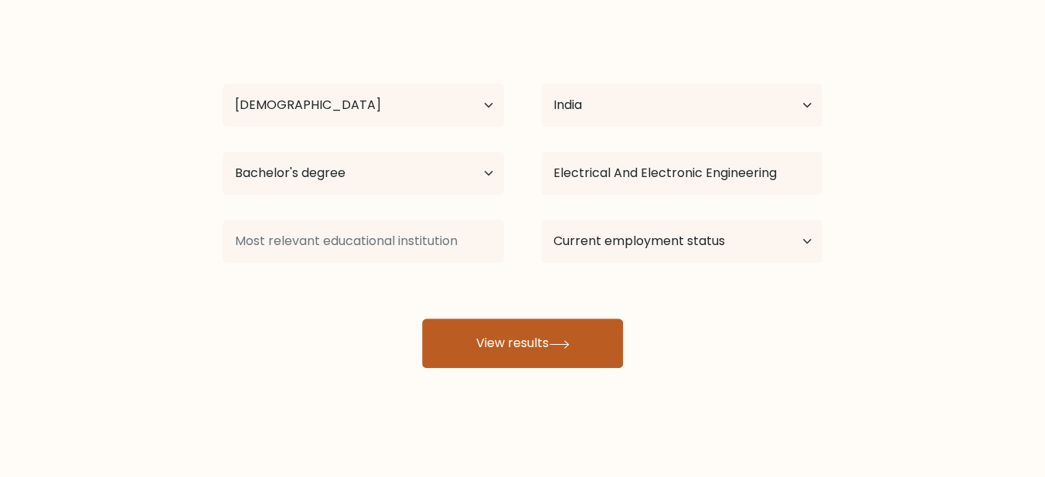
click at [561, 349] on icon at bounding box center [559, 344] width 21 height 9
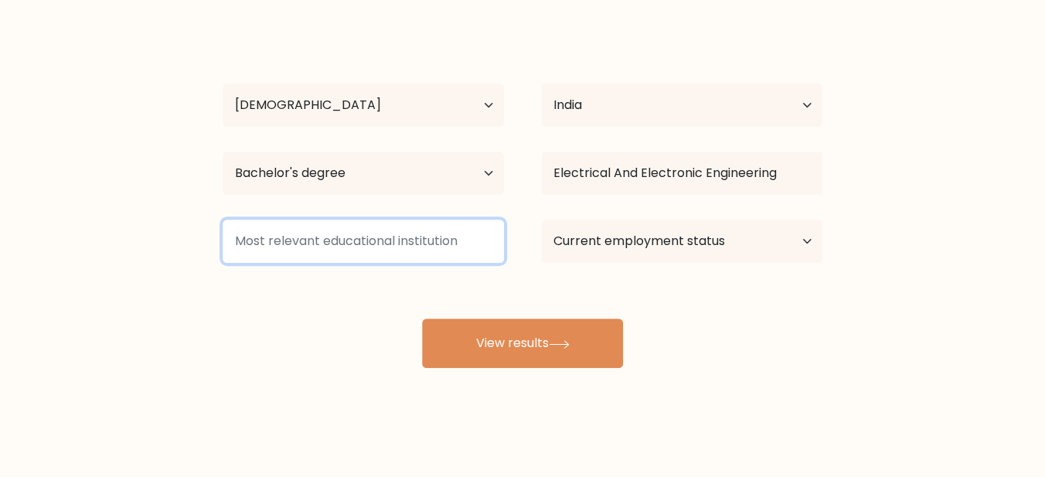
click at [377, 263] on input at bounding box center [363, 241] width 281 height 43
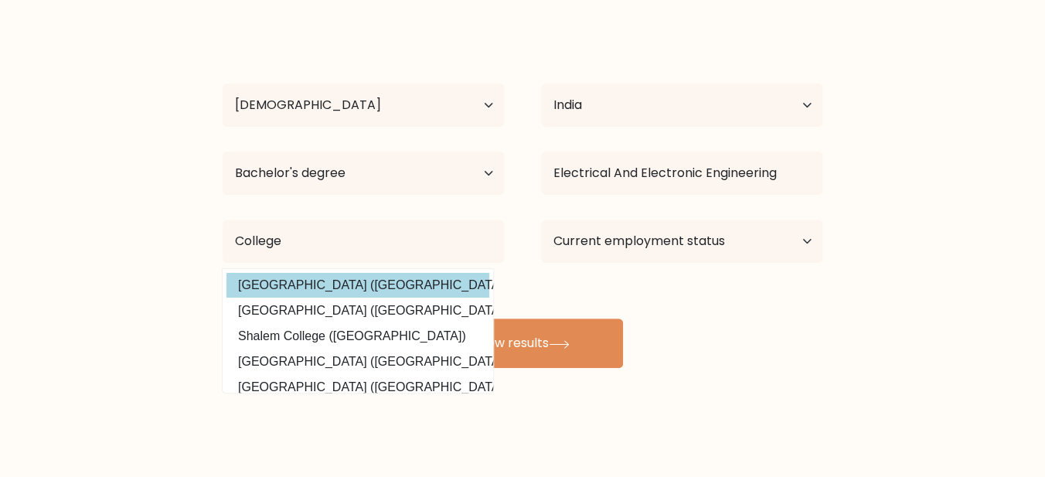
click at [401, 298] on option "[GEOGRAPHIC_DATA] ([GEOGRAPHIC_DATA])" at bounding box center [358, 285] width 263 height 25
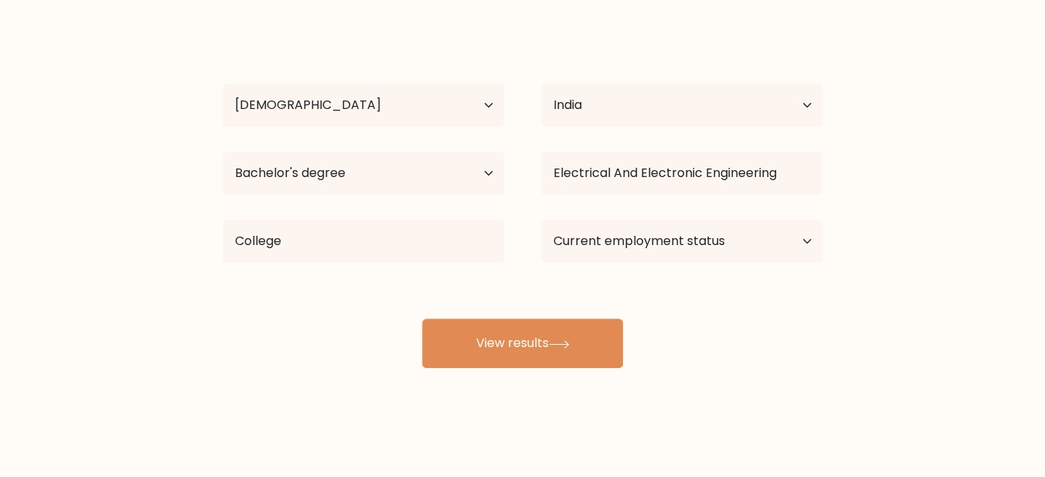
type input "[GEOGRAPHIC_DATA]"
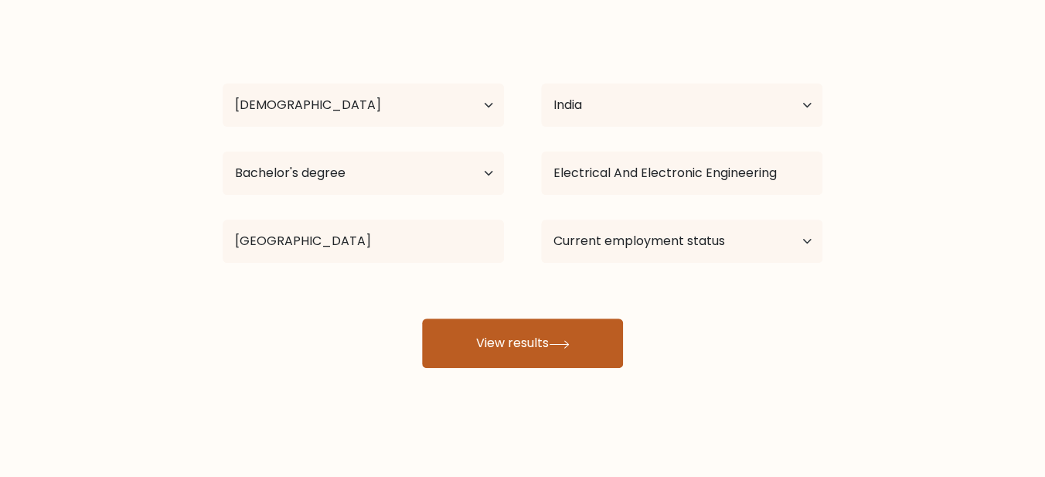
click at [518, 368] on button "View results" at bounding box center [522, 343] width 201 height 49
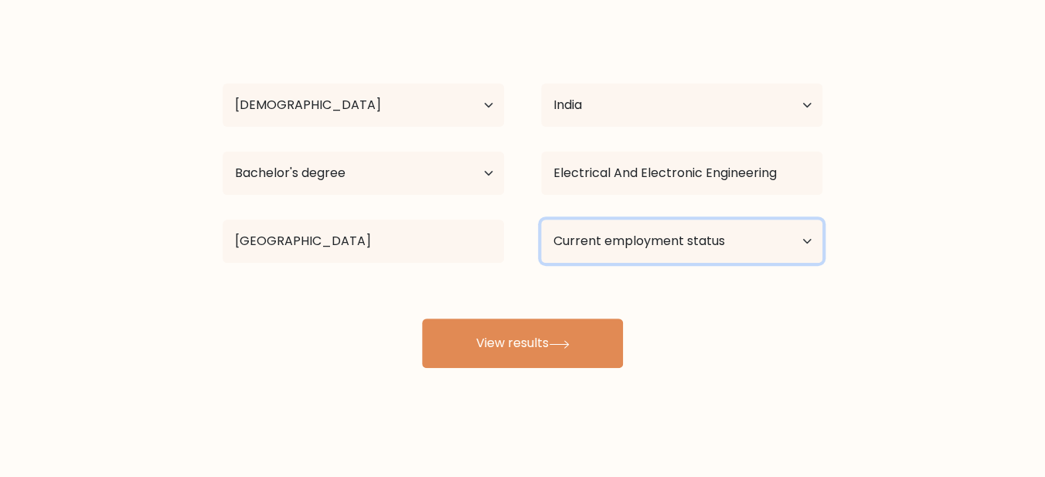
select select "employed"
click option "Employed" at bounding box center [0, 0] width 0 height 0
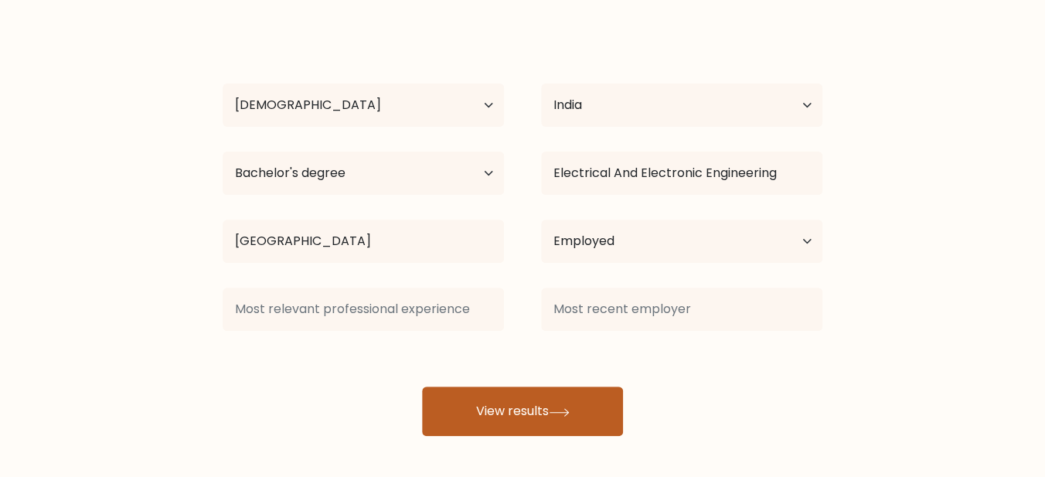
click at [530, 414] on div "[PERSON_NAME] Age Under [DEMOGRAPHIC_DATA] [DEMOGRAPHIC_DATA] [DEMOGRAPHIC_DATA…" at bounding box center [522, 232] width 619 height 408
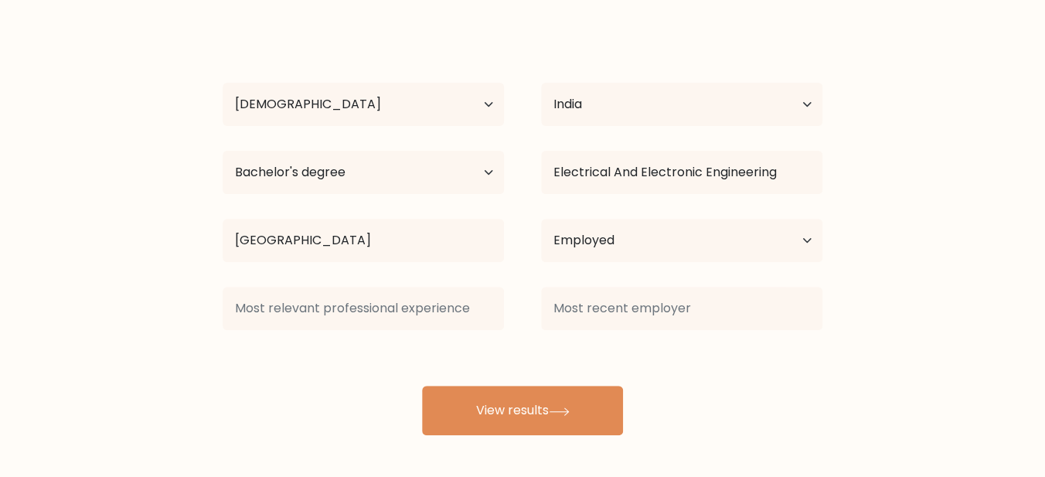
scroll to position [132, 0]
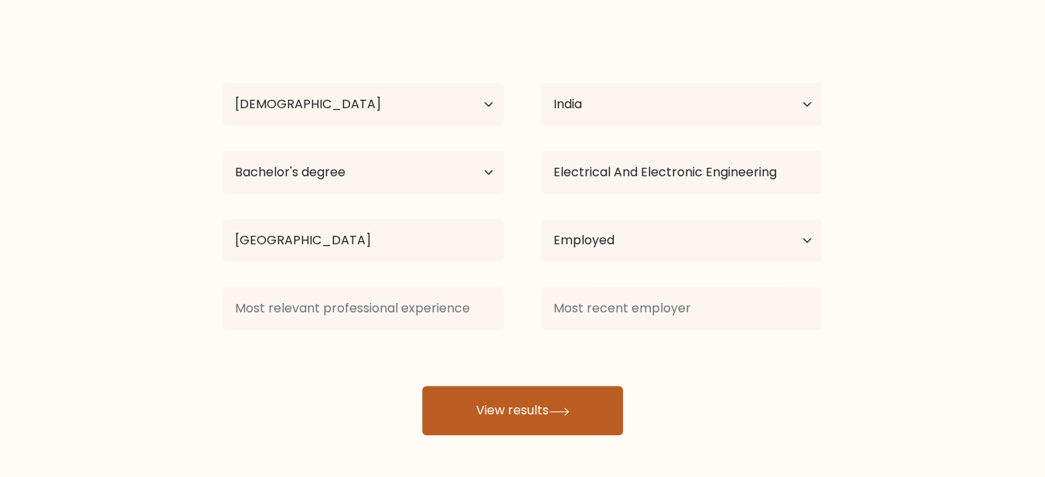
click at [513, 435] on button "View results" at bounding box center [522, 410] width 201 height 49
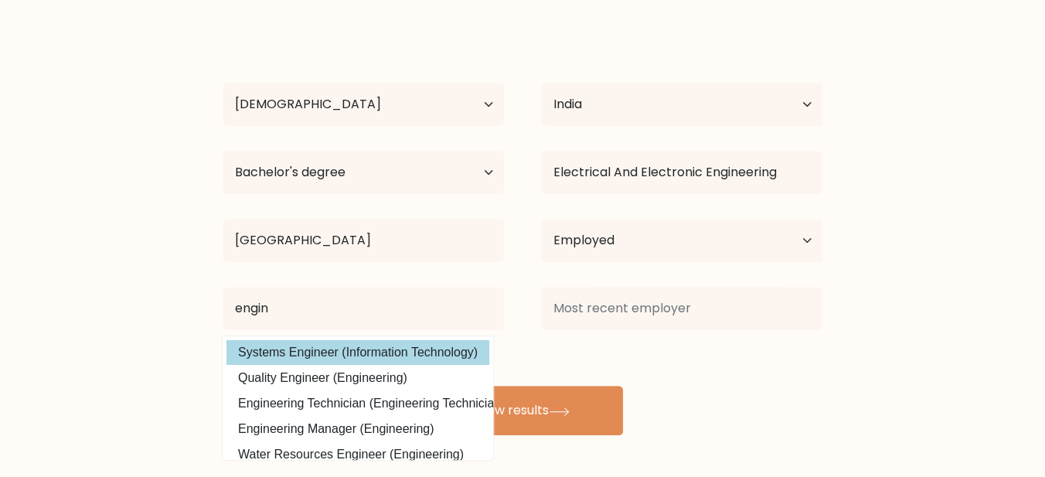
click at [357, 365] on option "Systems Engineer (Information Technology)" at bounding box center [358, 352] width 263 height 25
type input "Systems Engineer"
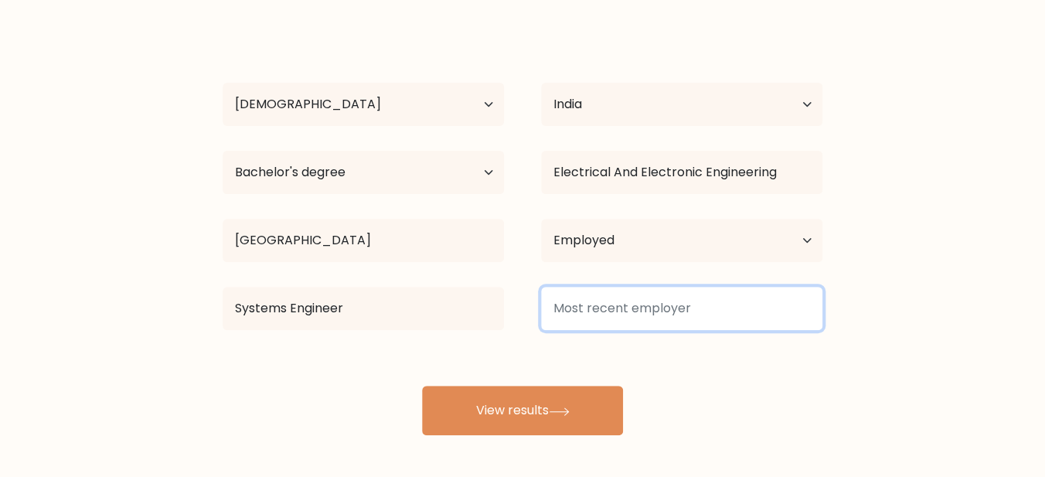
click at [640, 330] on input at bounding box center [681, 308] width 281 height 43
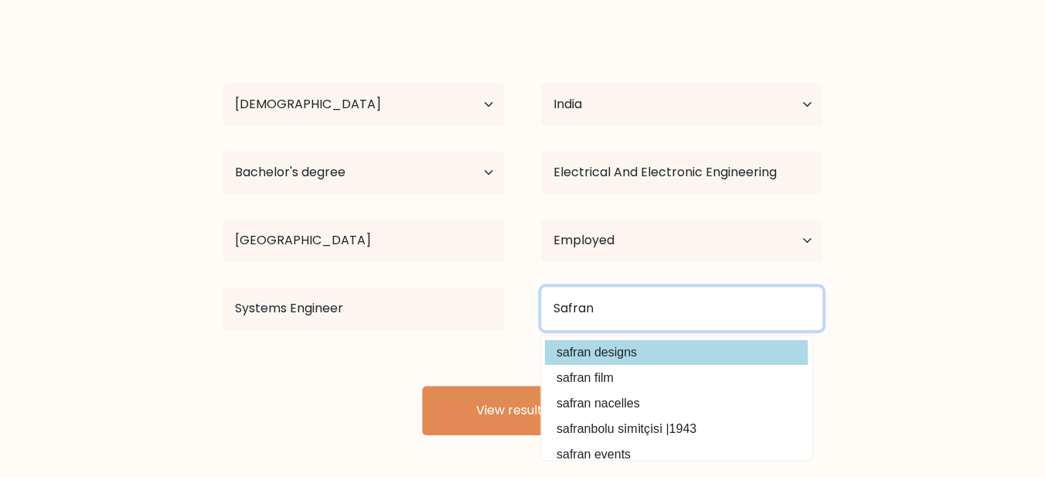
type input "Safran"
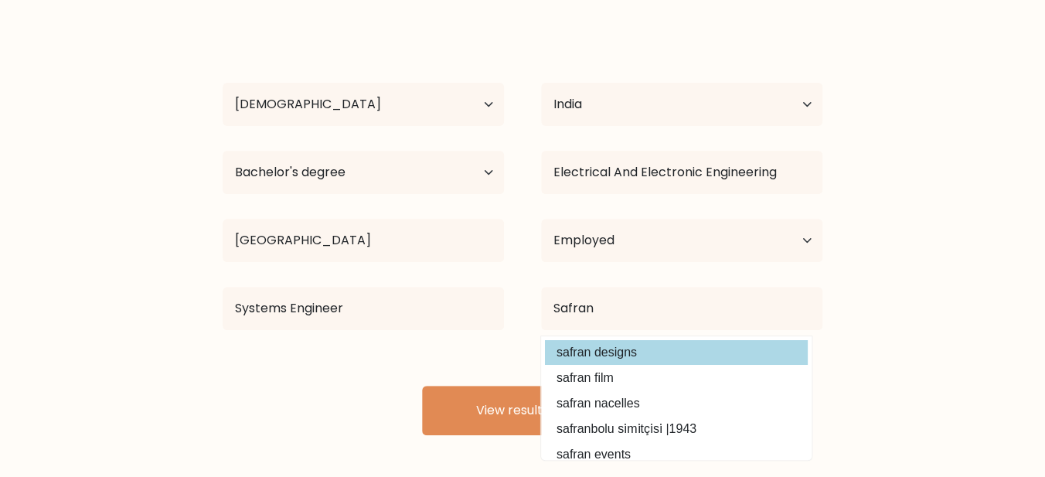
click at [675, 388] on div "Rahul Bi Age Under 18 years old 18-24 years old 25-34 years old 35-44 years old…" at bounding box center [522, 231] width 619 height 408
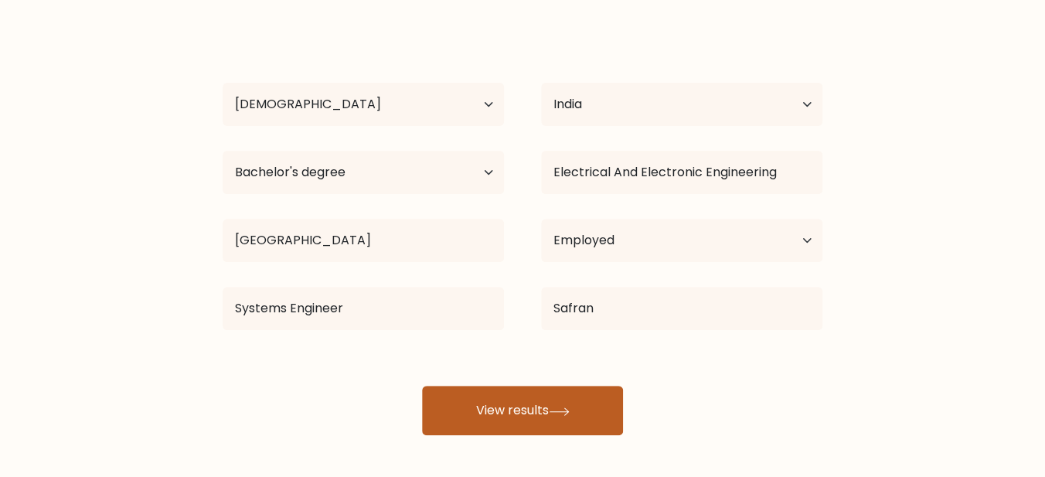
click at [508, 435] on button "View results" at bounding box center [522, 410] width 201 height 49
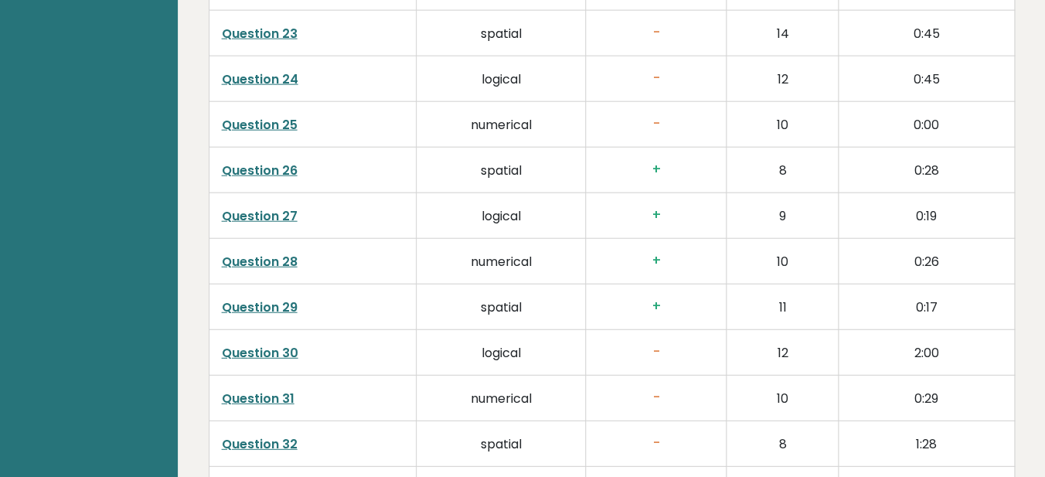
scroll to position [3675, 0]
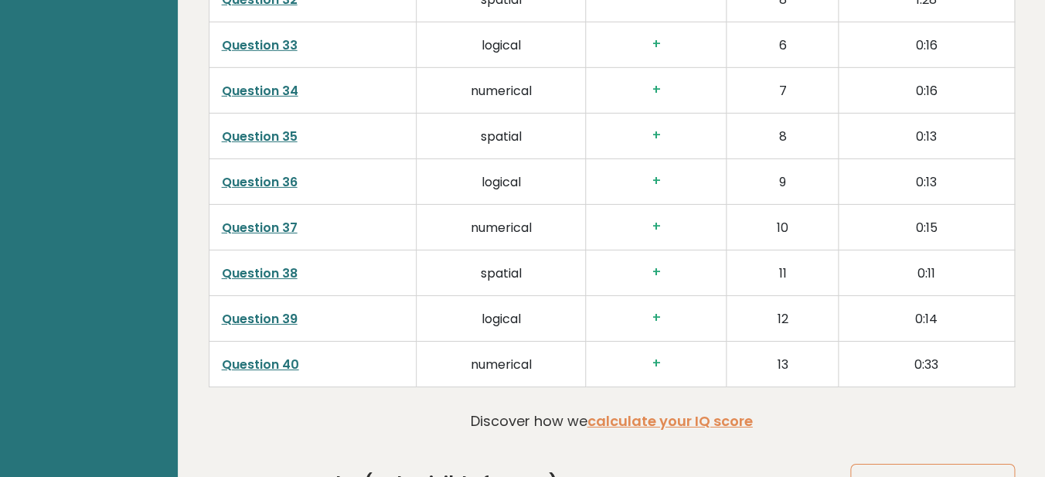
scroll to position [4064, 0]
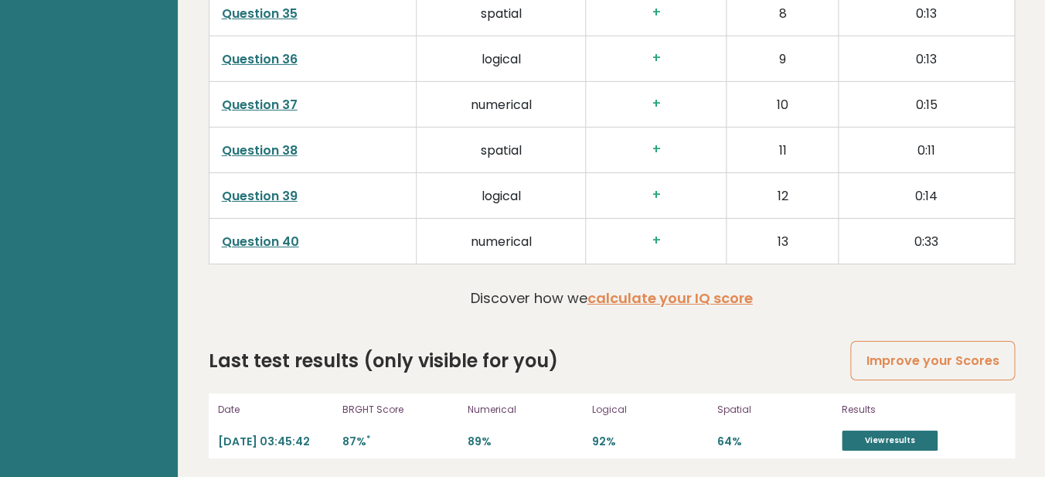
scroll to position [4156, 0]
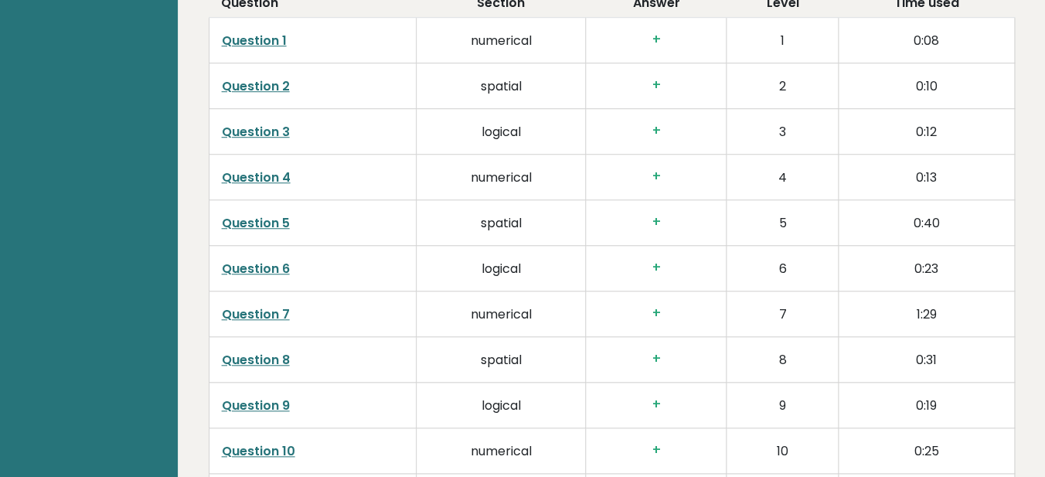
scroll to position [2113, 0]
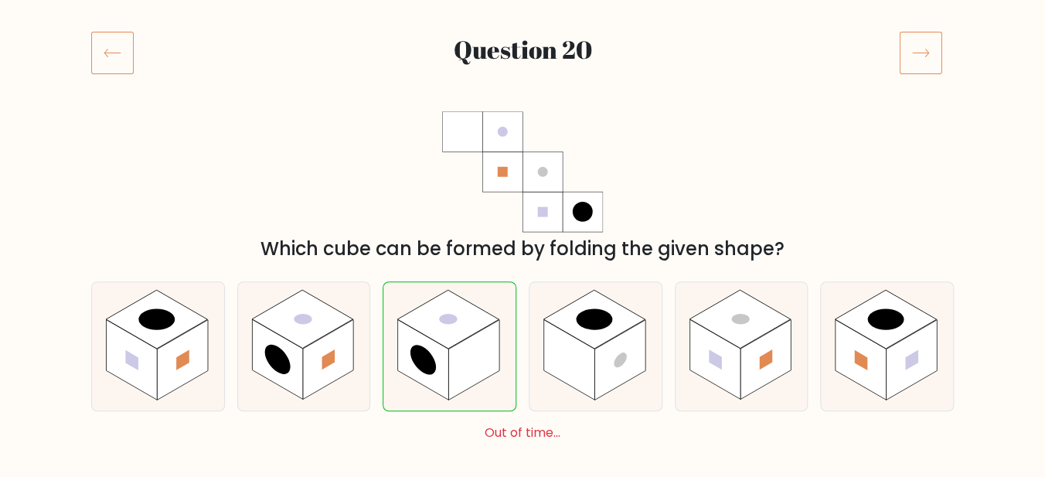
scroll to position [275, 0]
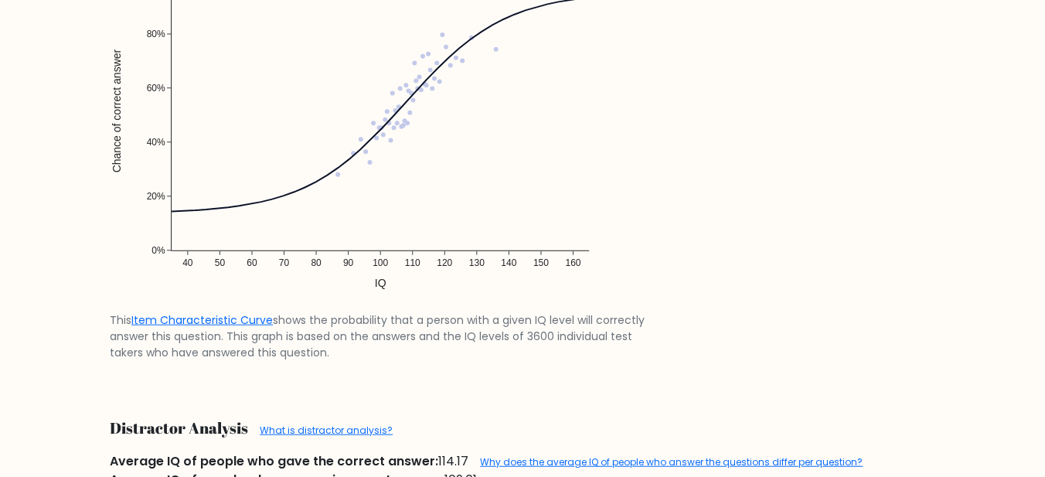
scroll to position [735, 0]
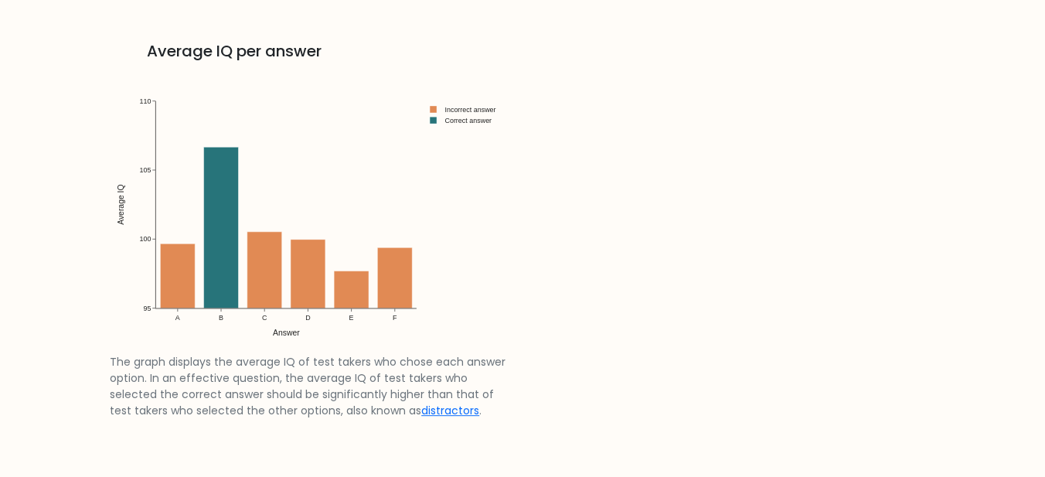
scroll to position [1653, 0]
